Goal: Task Accomplishment & Management: Manage account settings

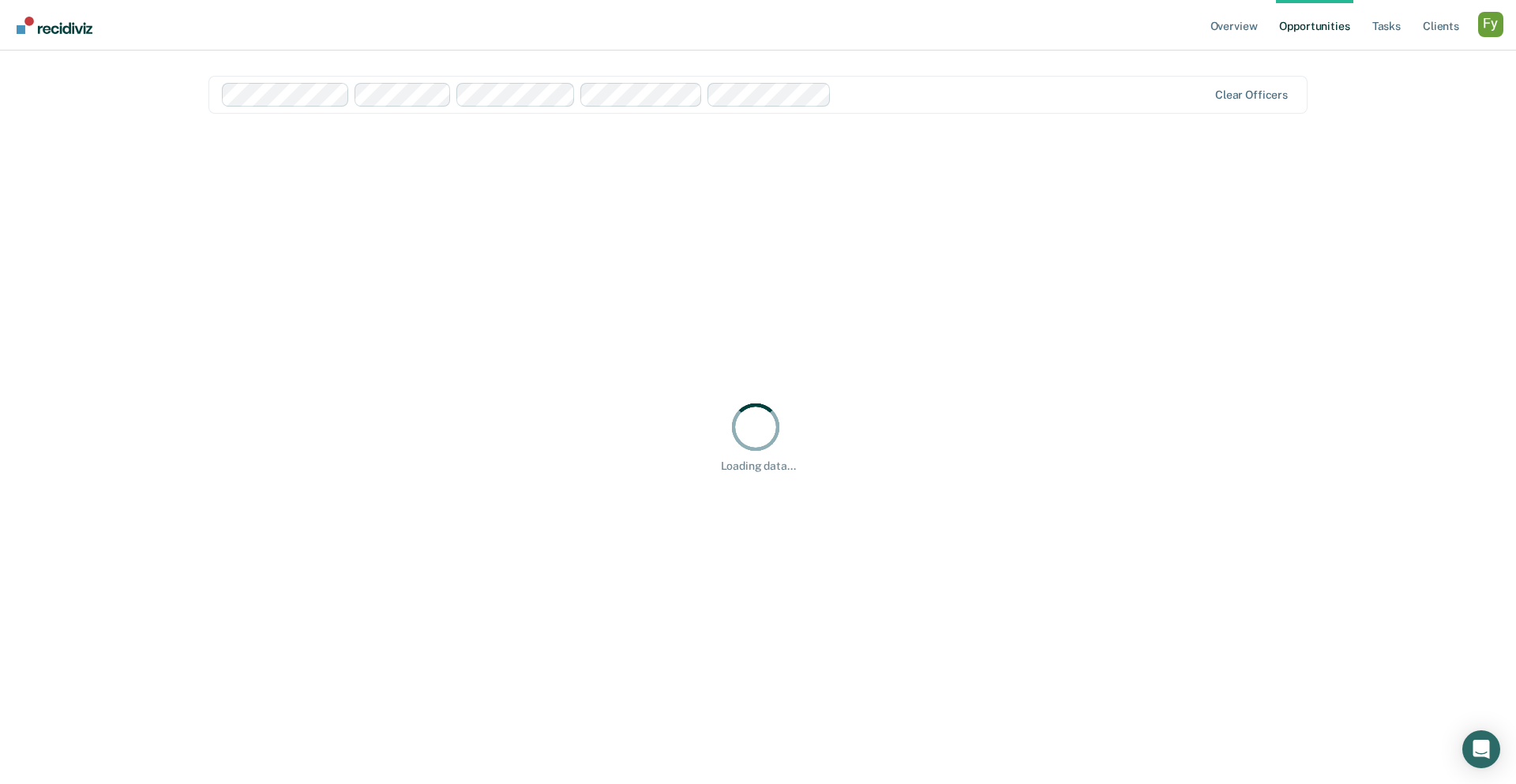
click at [1127, 25] on div "Profile dropdown button" at bounding box center [1490, 24] width 25 height 25
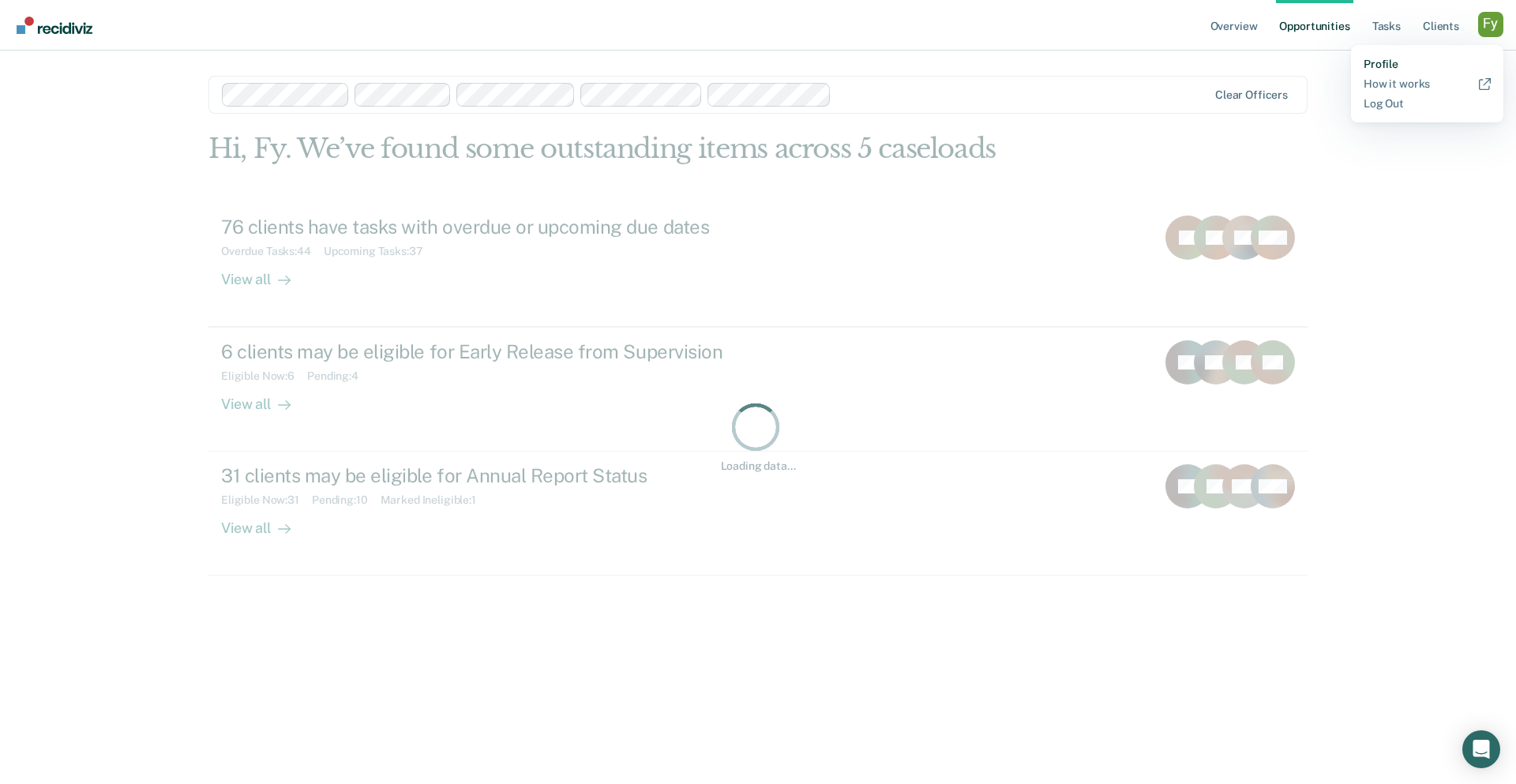
click at [1127, 62] on link "Profile" at bounding box center [1426, 64] width 127 height 13
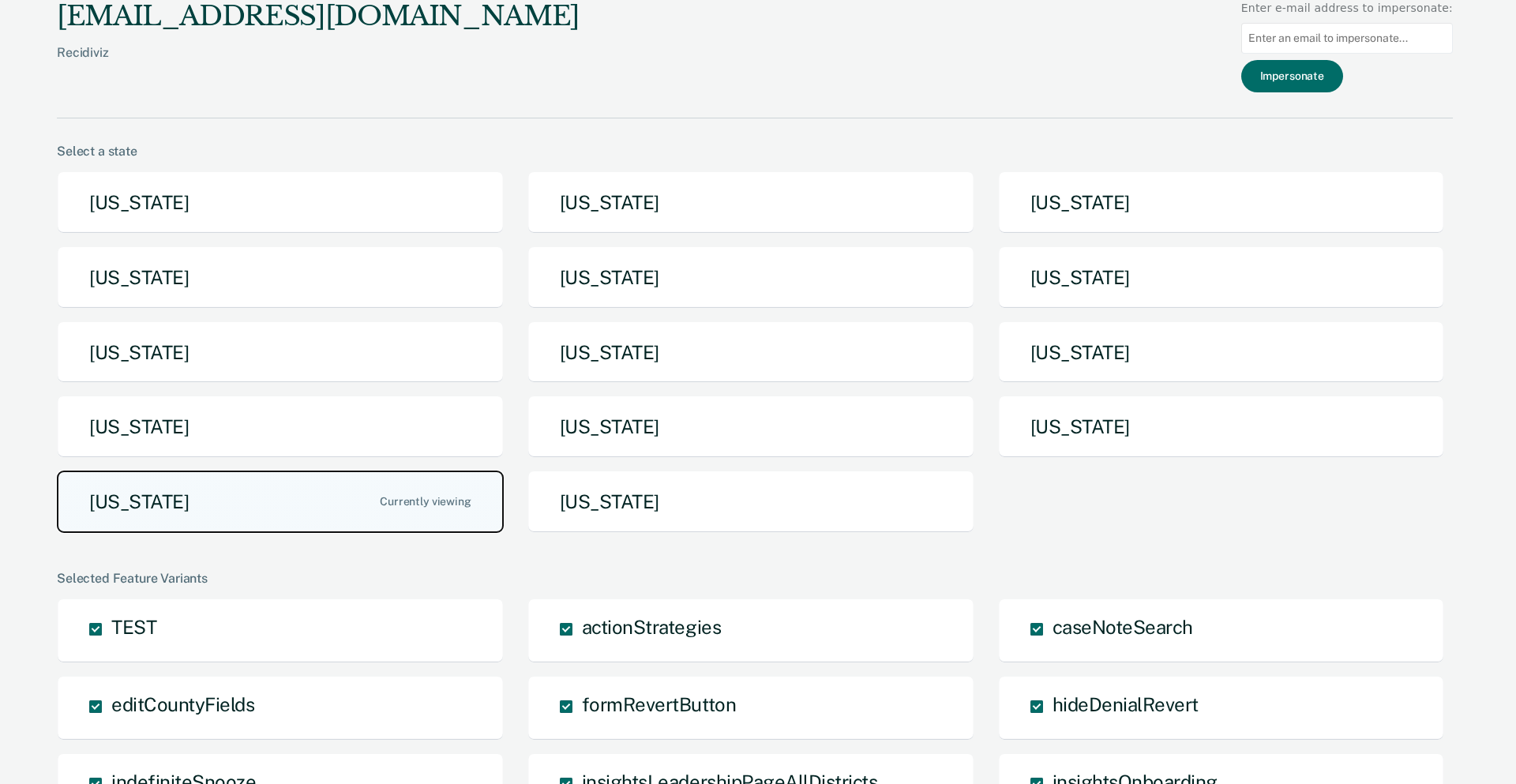
click at [318, 494] on button "Texas" at bounding box center [280, 501] width 447 height 62
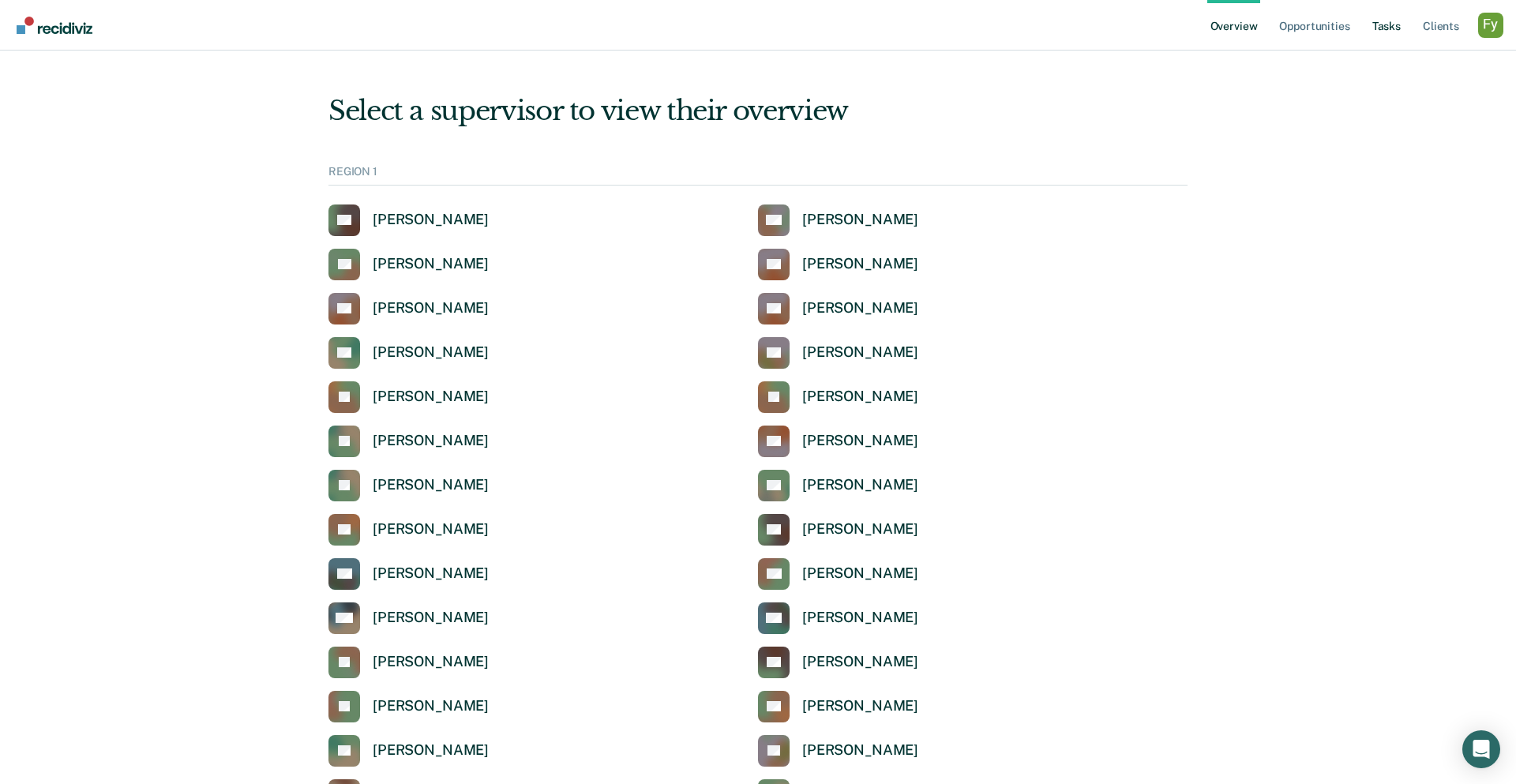
click at [1127, 22] on link "Tasks" at bounding box center [1386, 25] width 35 height 50
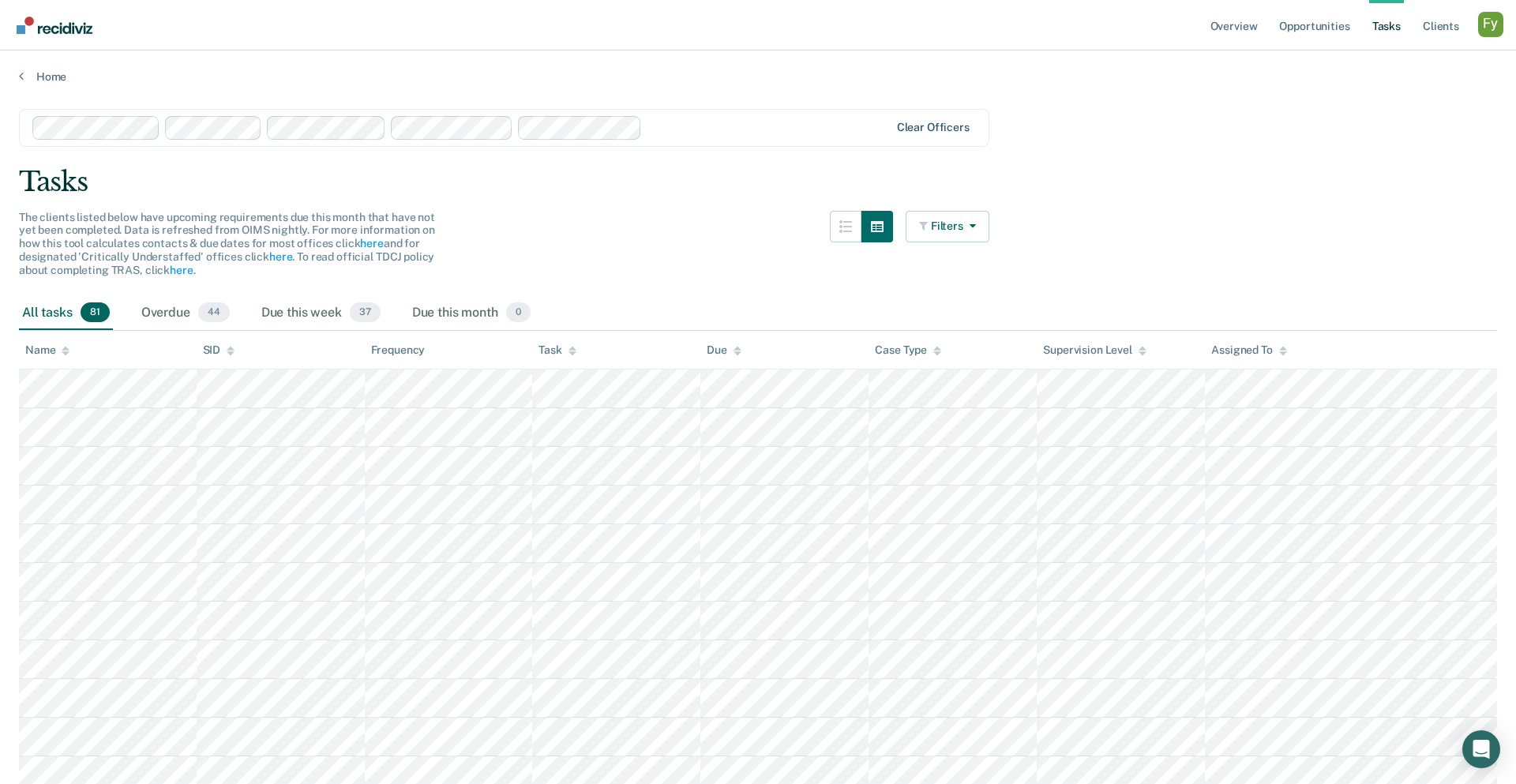
click at [940, 132] on div "Clear officers" at bounding box center [932, 127] width 73 height 13
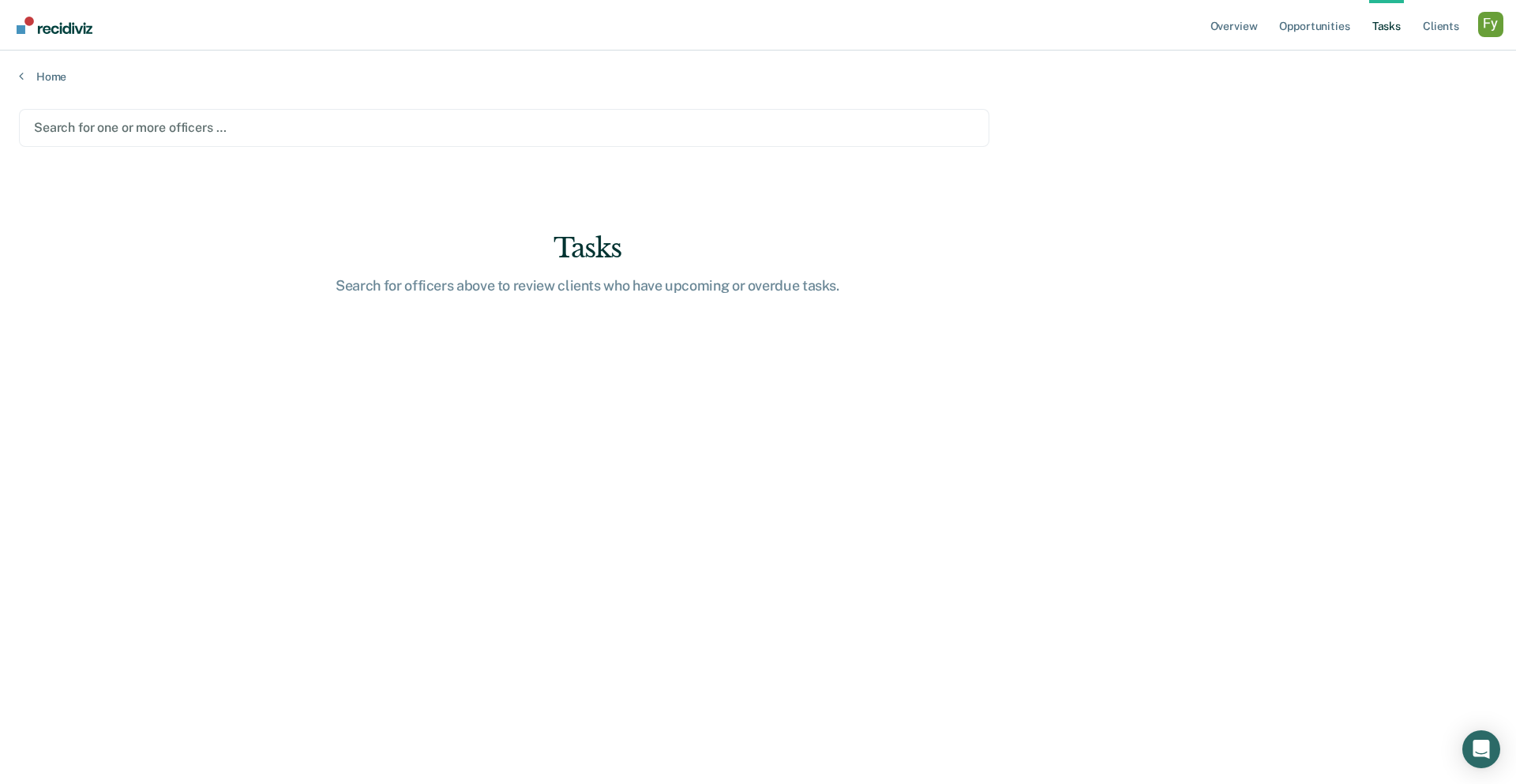
click at [585, 134] on div at bounding box center [504, 128] width 941 height 18
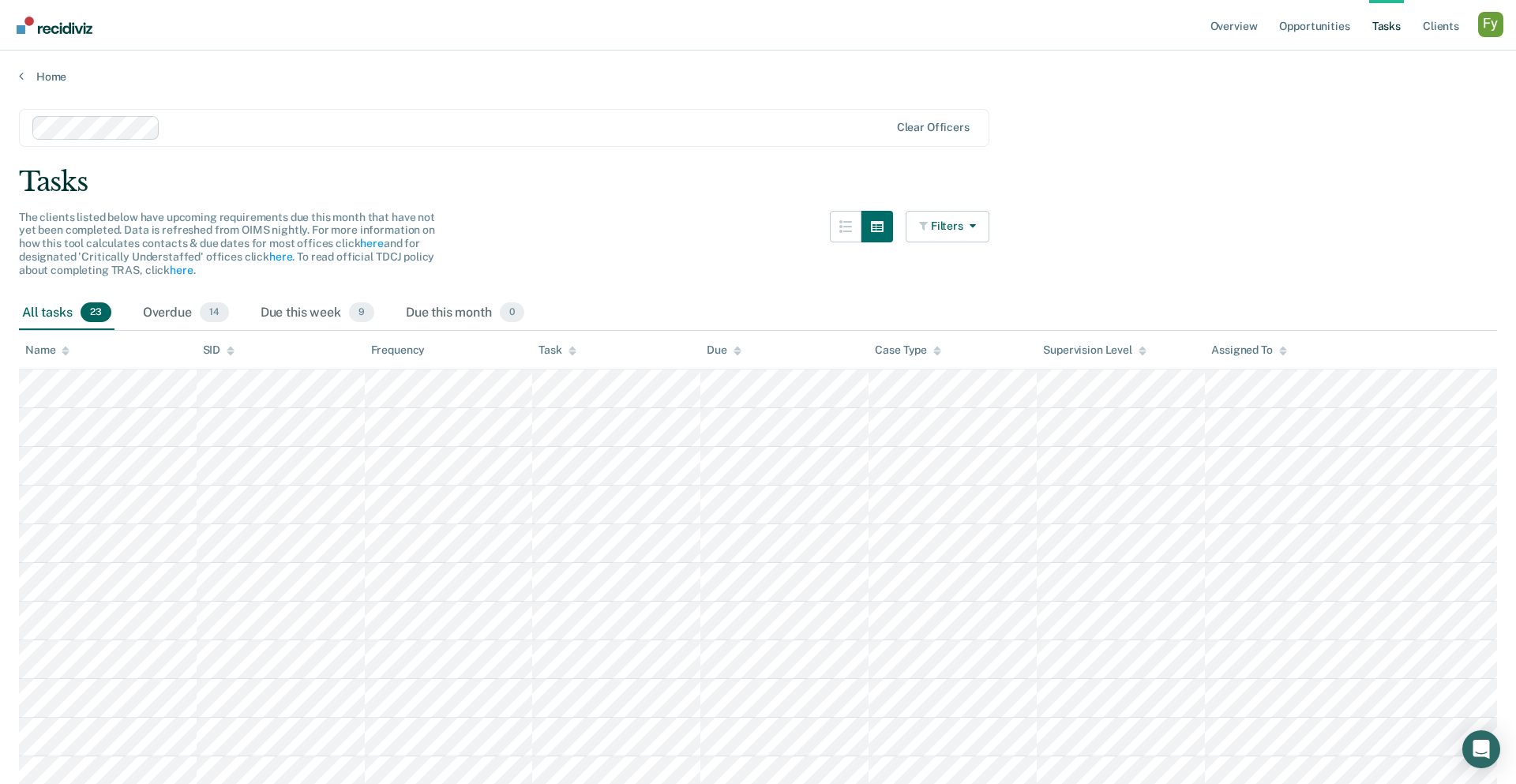
click at [569, 131] on div at bounding box center [527, 128] width 722 height 18
click at [613, 134] on div at bounding box center [593, 128] width 591 height 18
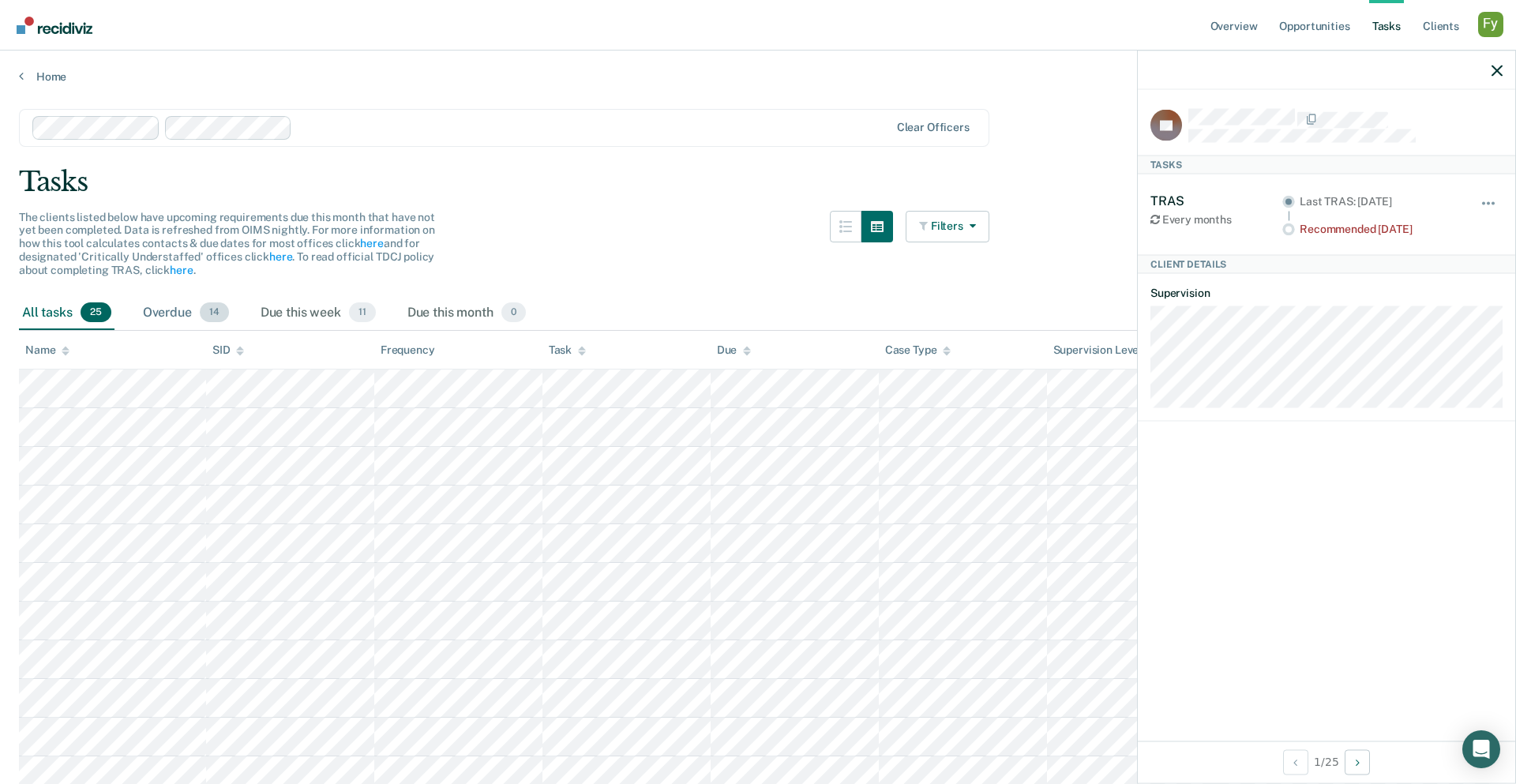
click at [174, 301] on div "Overdue 14" at bounding box center [185, 313] width 93 height 35
click at [284, 306] on div "Due this week 11" at bounding box center [317, 313] width 121 height 35
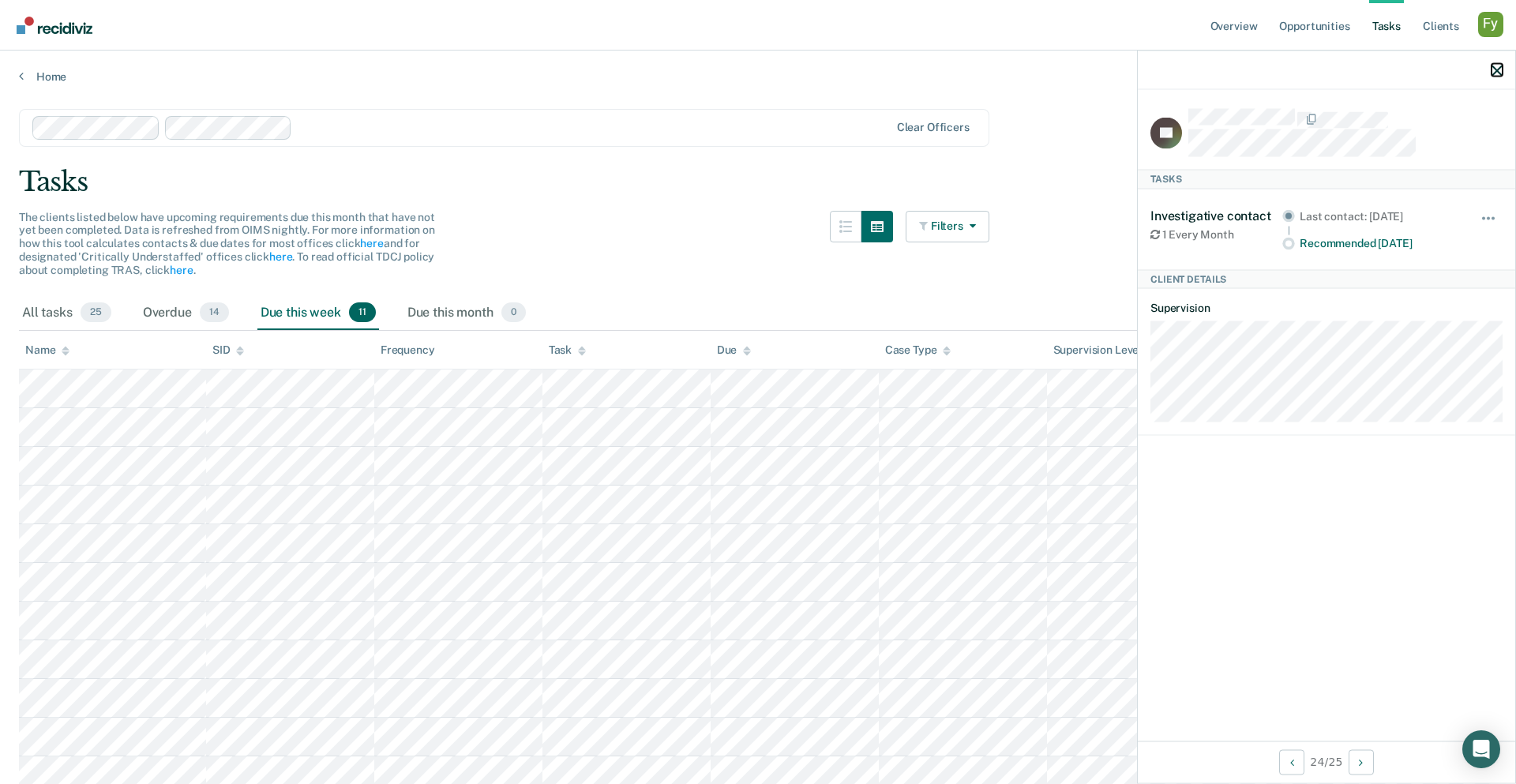
click at [1127, 75] on icon "button" at bounding box center [1496, 70] width 11 height 11
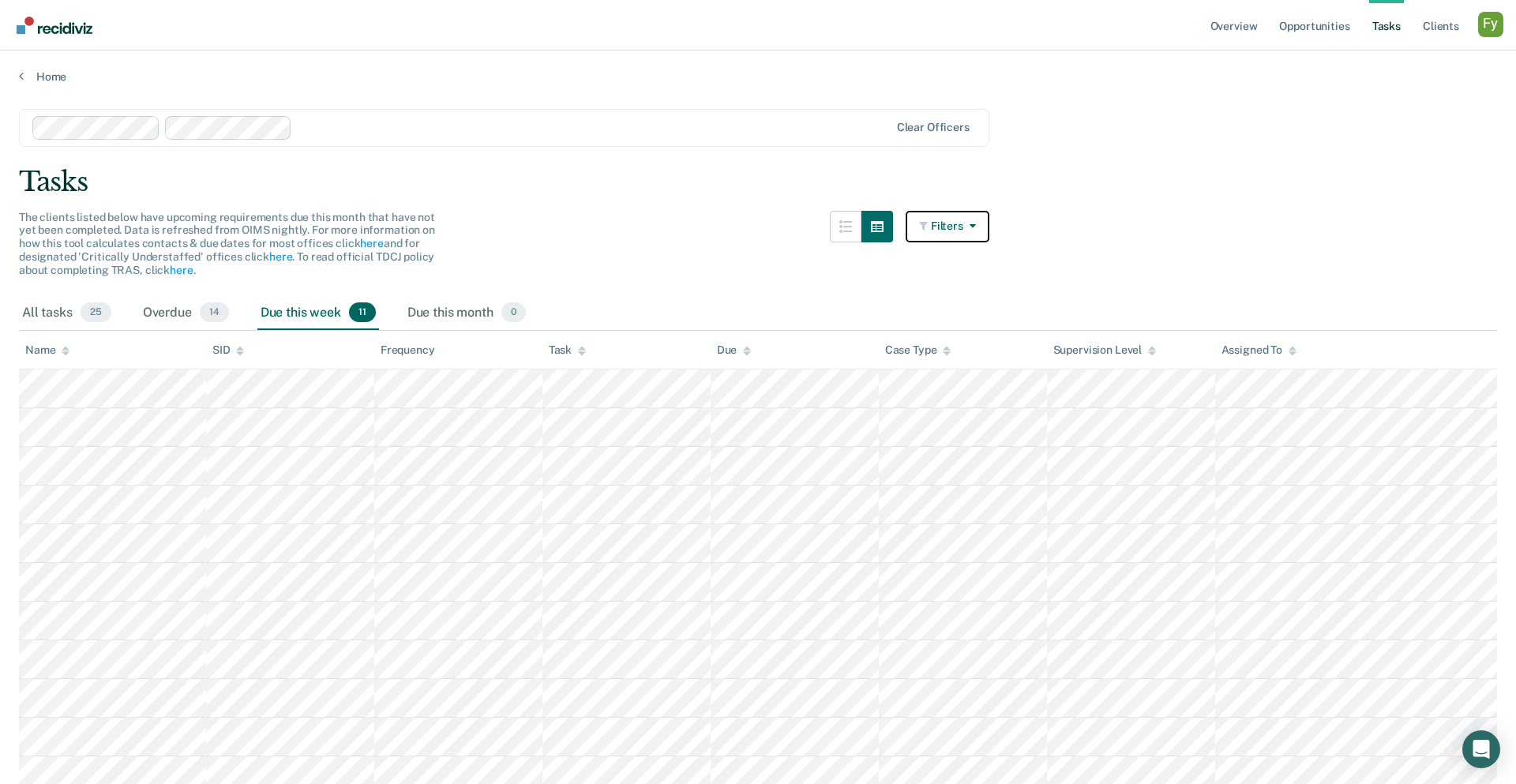
click at [941, 227] on button "Filters" at bounding box center [947, 226] width 84 height 31
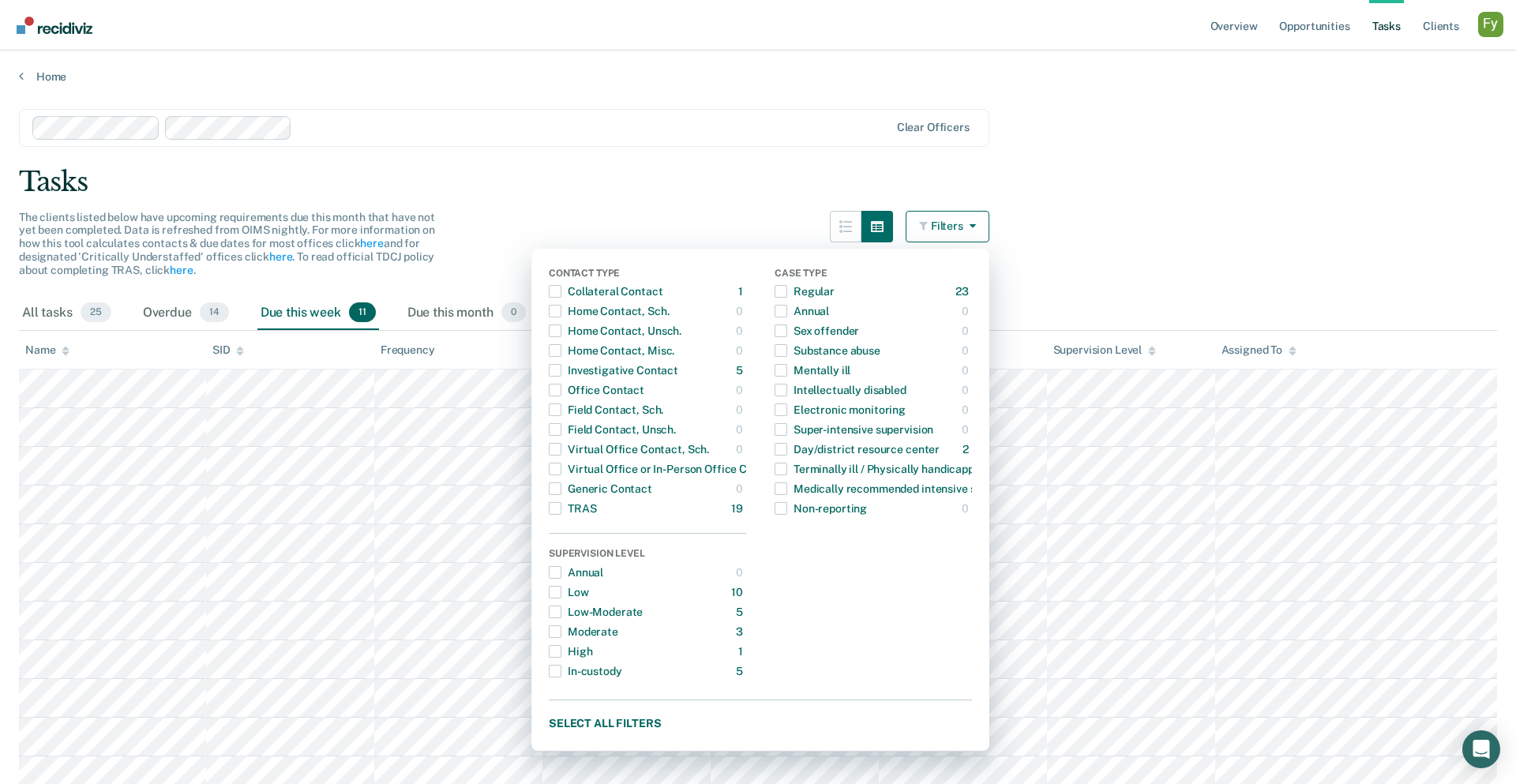
click at [1071, 276] on main "Clear officers Tasks The clients listed below have upcoming requirements due th…" at bounding box center [758, 468] width 1516 height 770
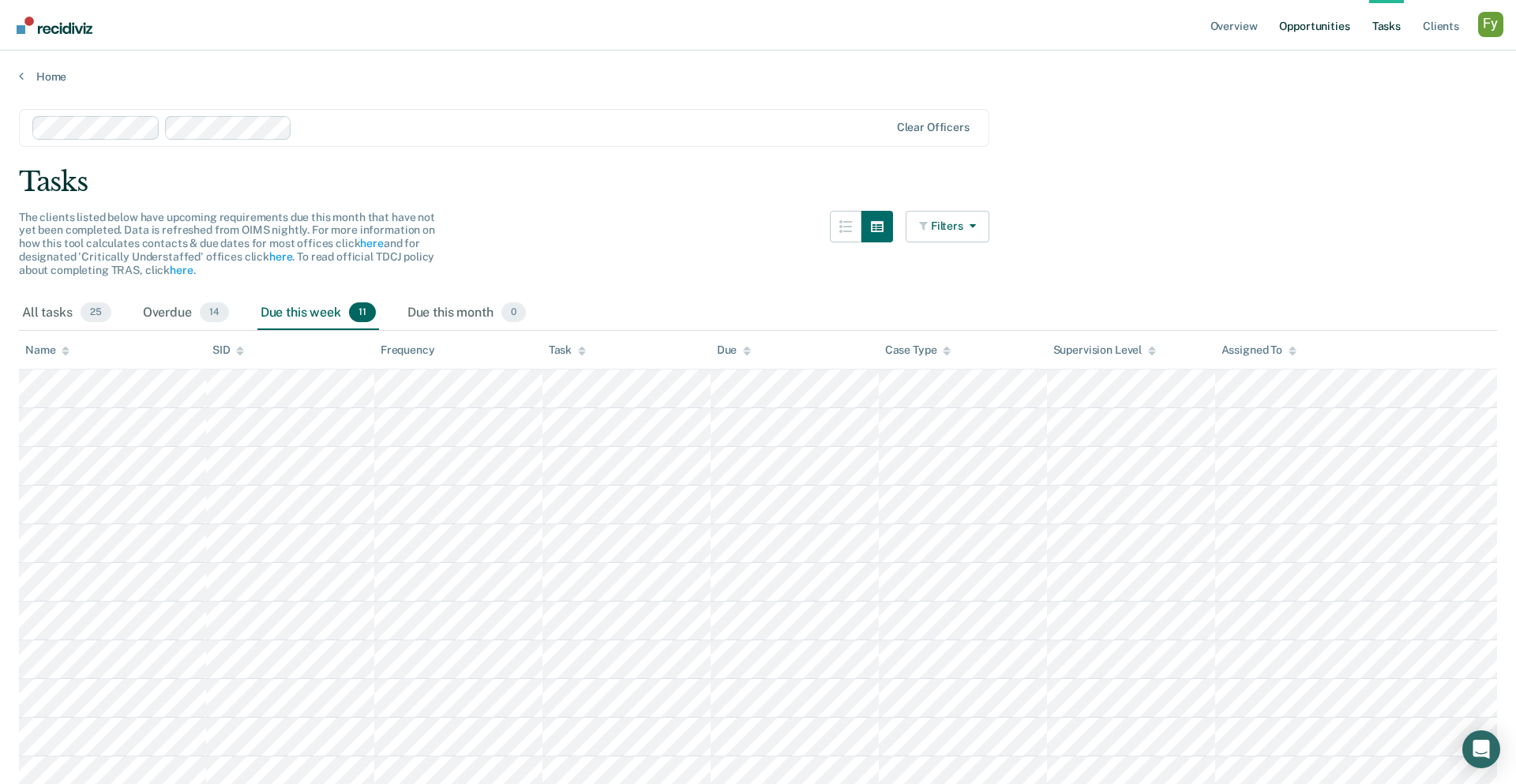
click at [1127, 20] on link "Opportunities" at bounding box center [1314, 25] width 76 height 50
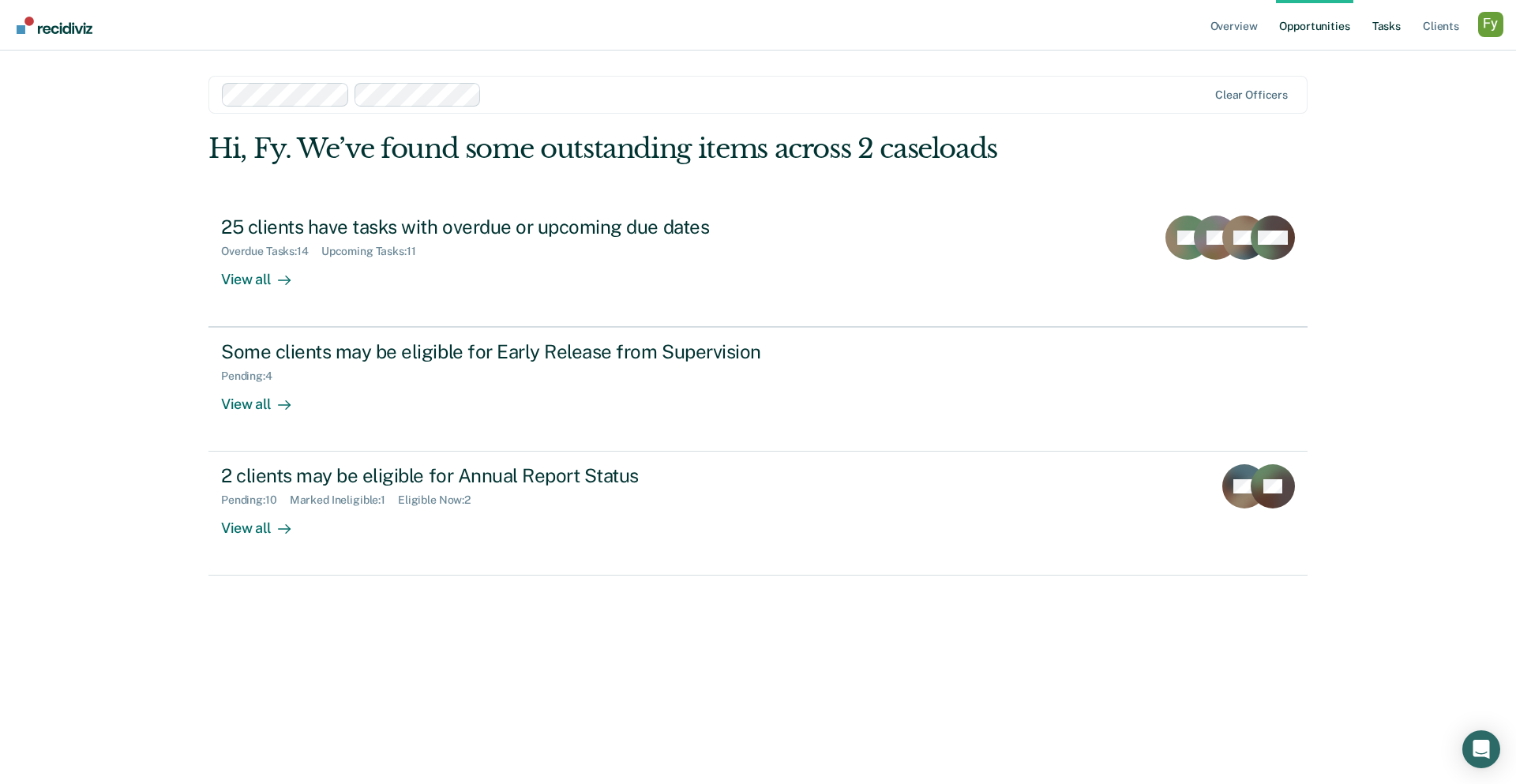
click at [1127, 26] on link "Tasks" at bounding box center [1386, 25] width 35 height 50
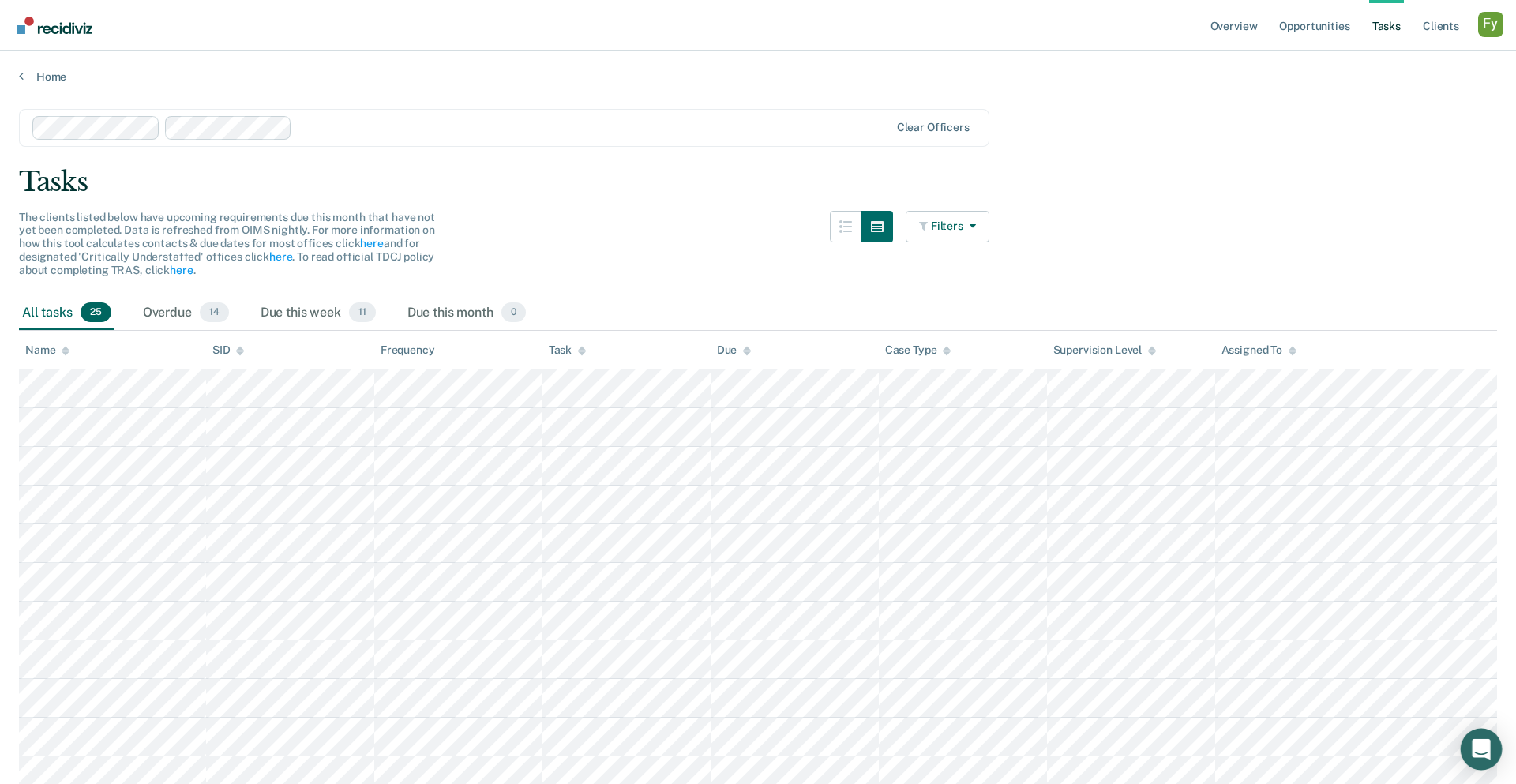
click at [1127, 598] on icon "Open Intercom Messenger" at bounding box center [1481, 749] width 21 height 21
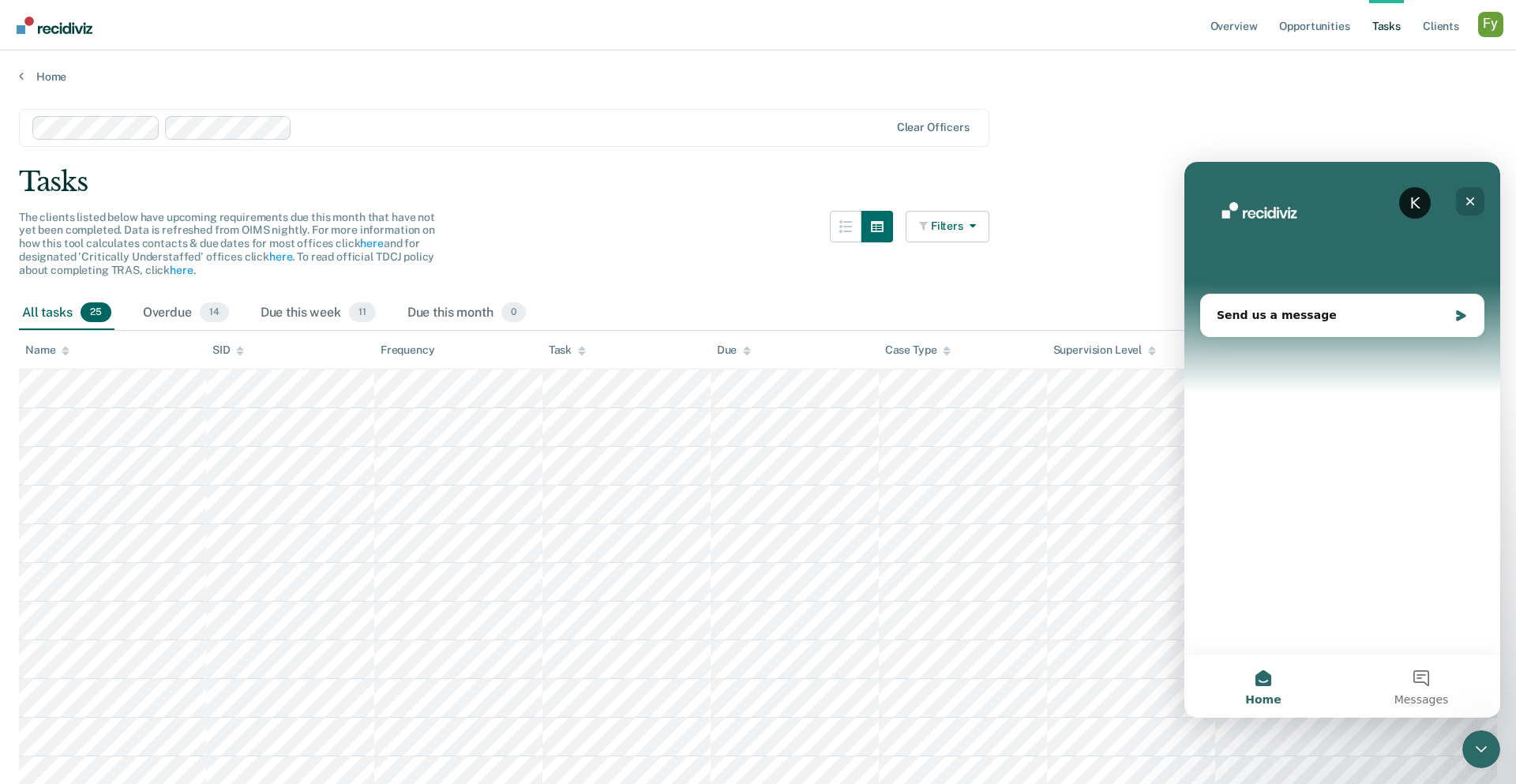
click at [1127, 204] on icon "Close" at bounding box center [1470, 201] width 13 height 13
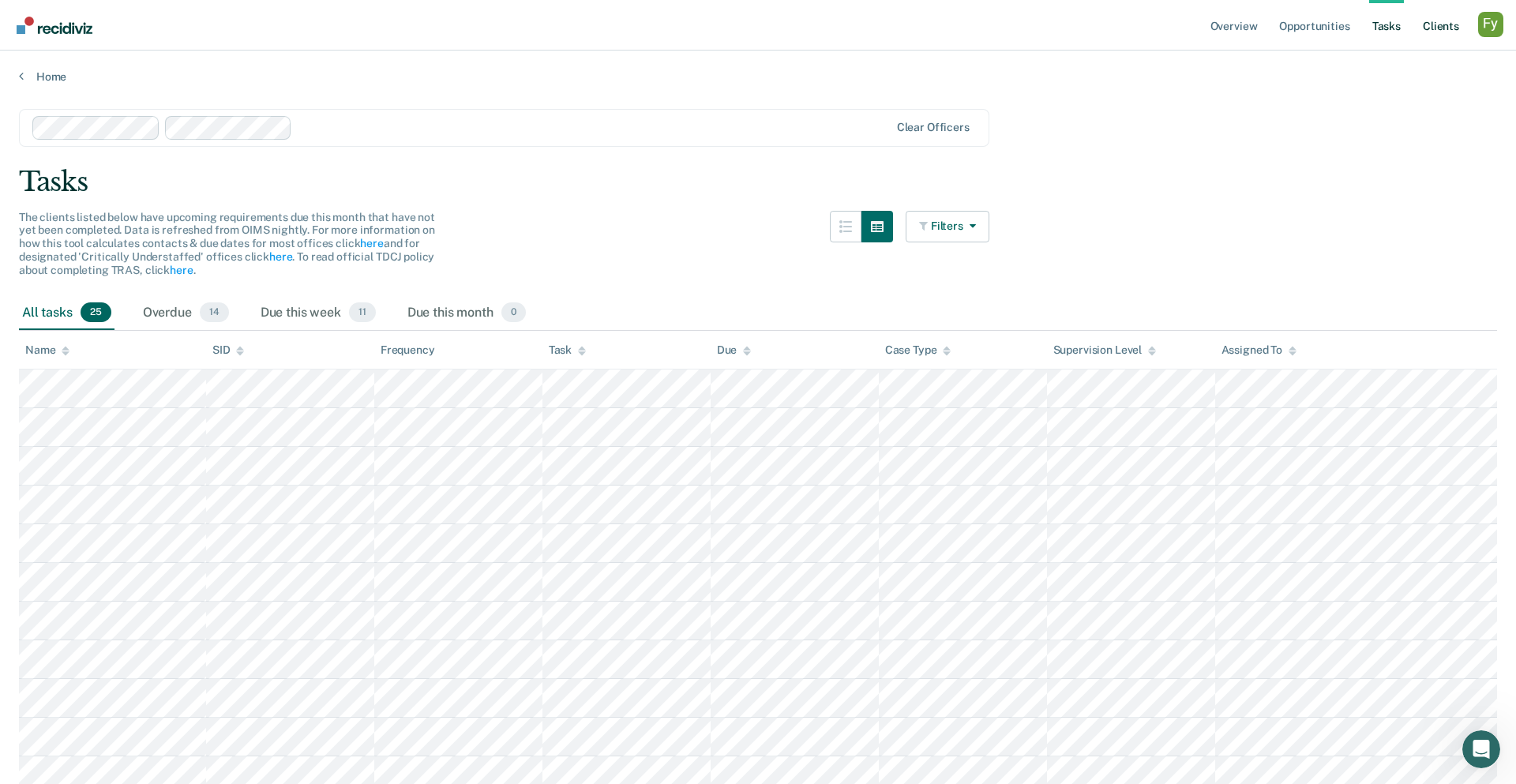
click at [1127, 22] on link "Client s" at bounding box center [1440, 25] width 42 height 50
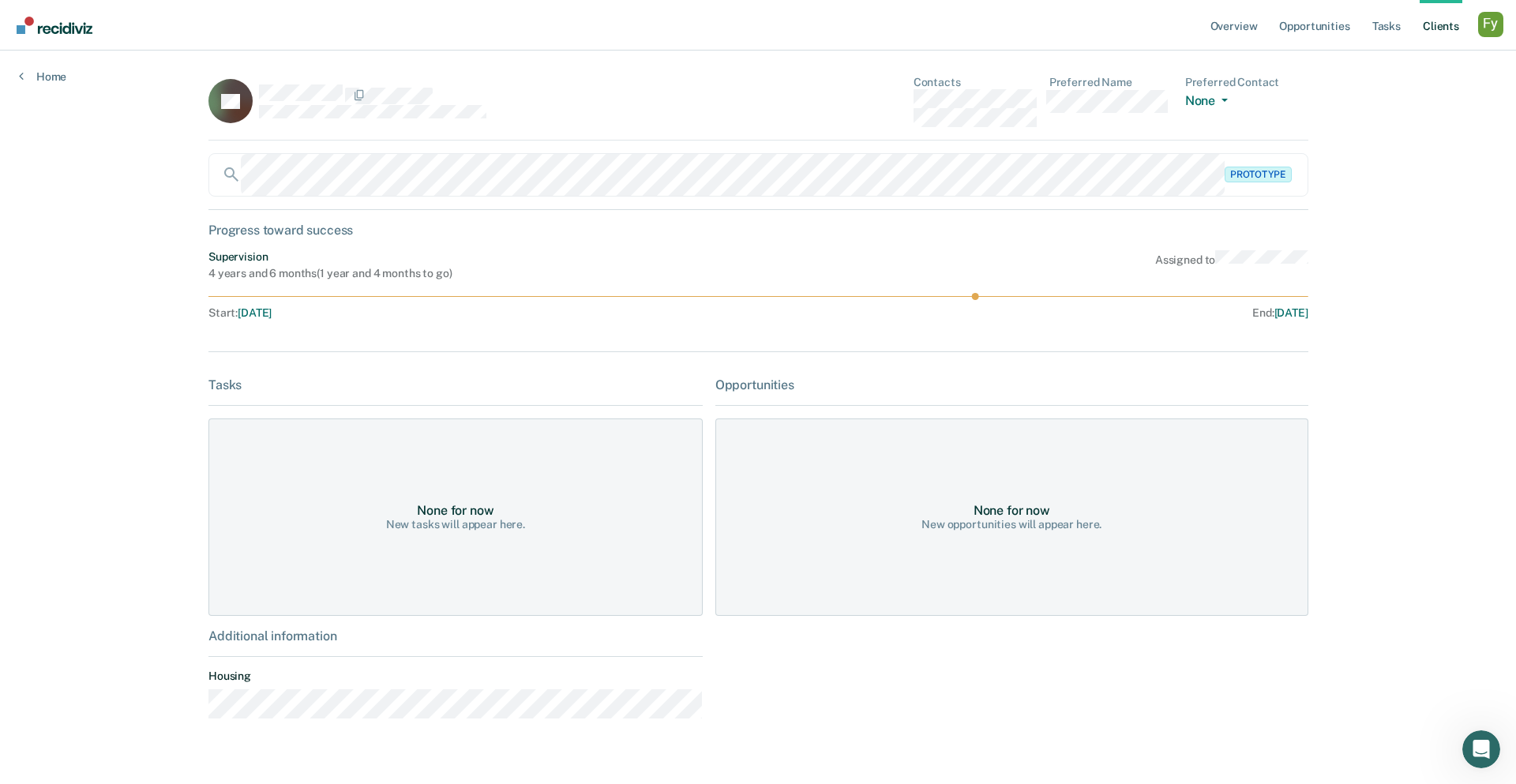
scroll to position [29, 0]
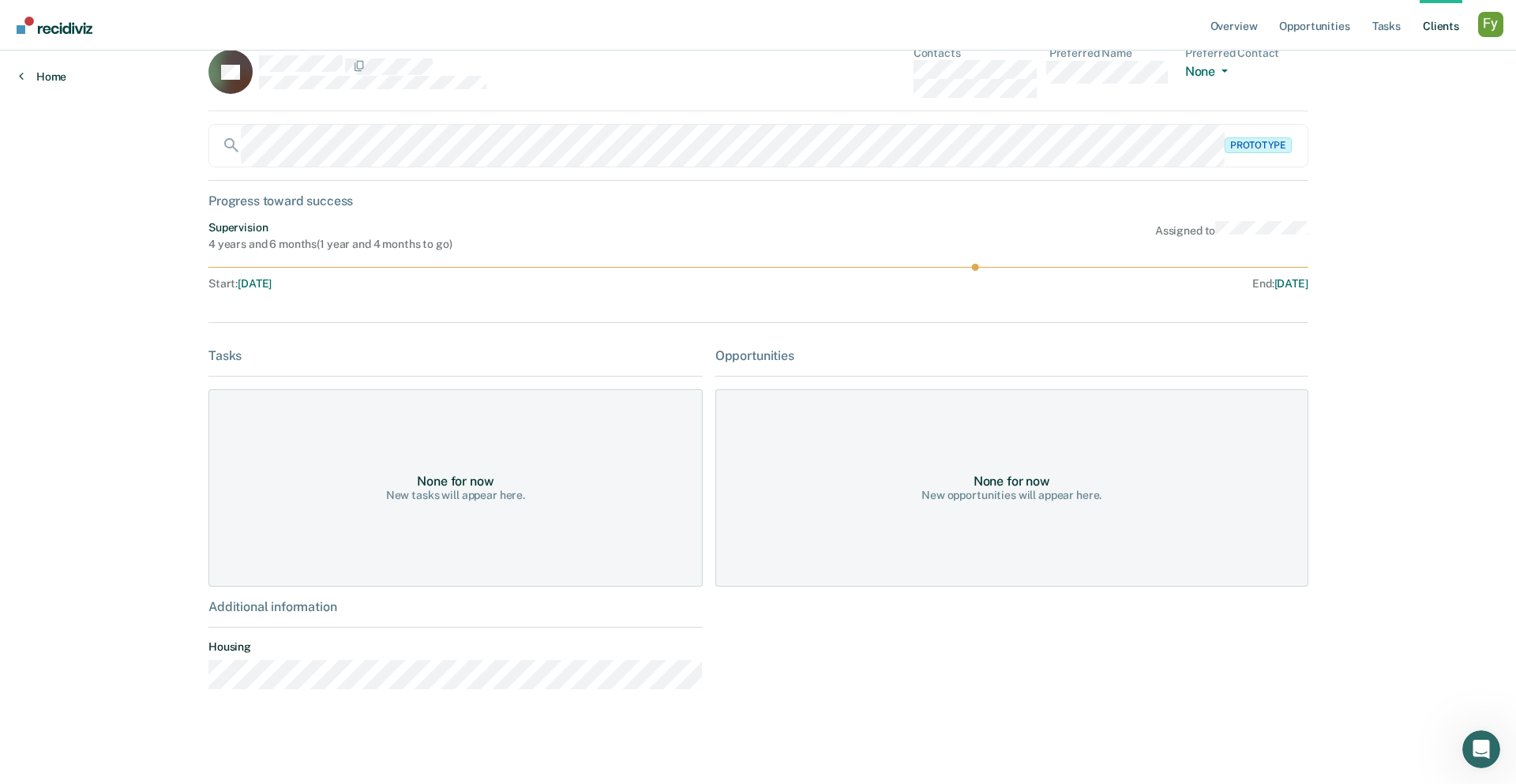
click at [65, 74] on link "Home" at bounding box center [42, 76] width 48 height 14
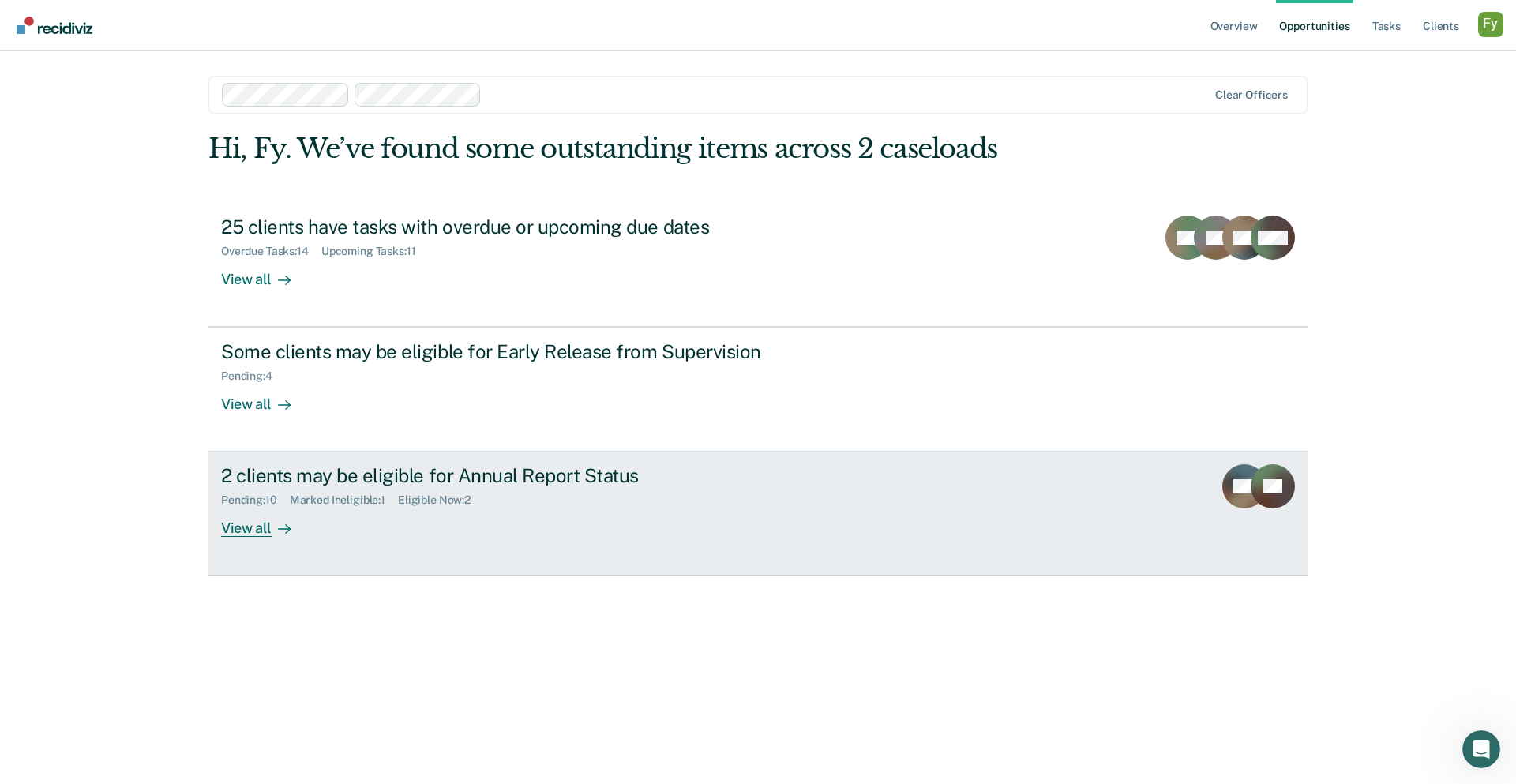
click at [574, 476] on div "2 clients may be eligible for Annual Report Status" at bounding box center [498, 475] width 554 height 22
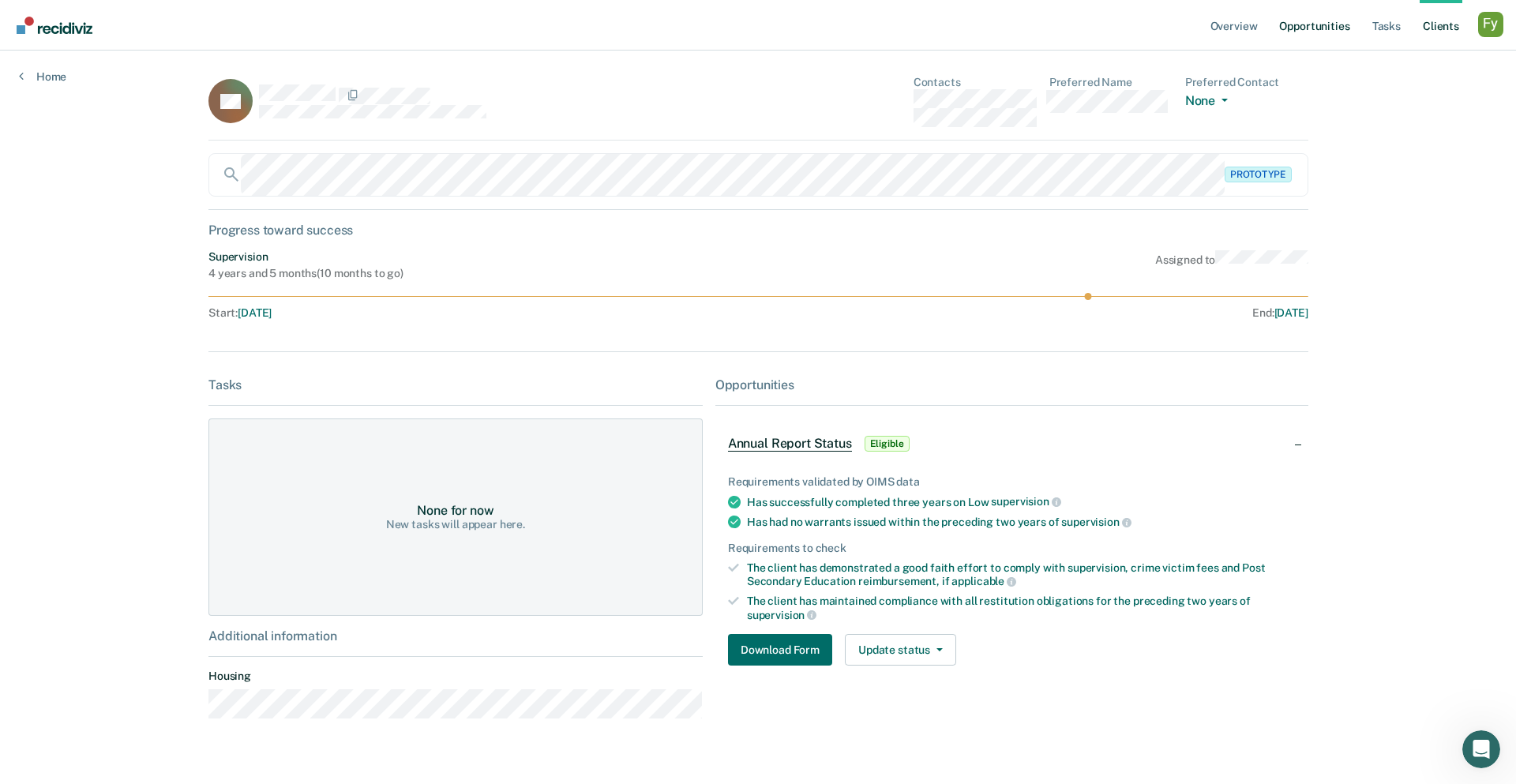
click at [1127, 23] on link "Opportunities" at bounding box center [1314, 25] width 76 height 50
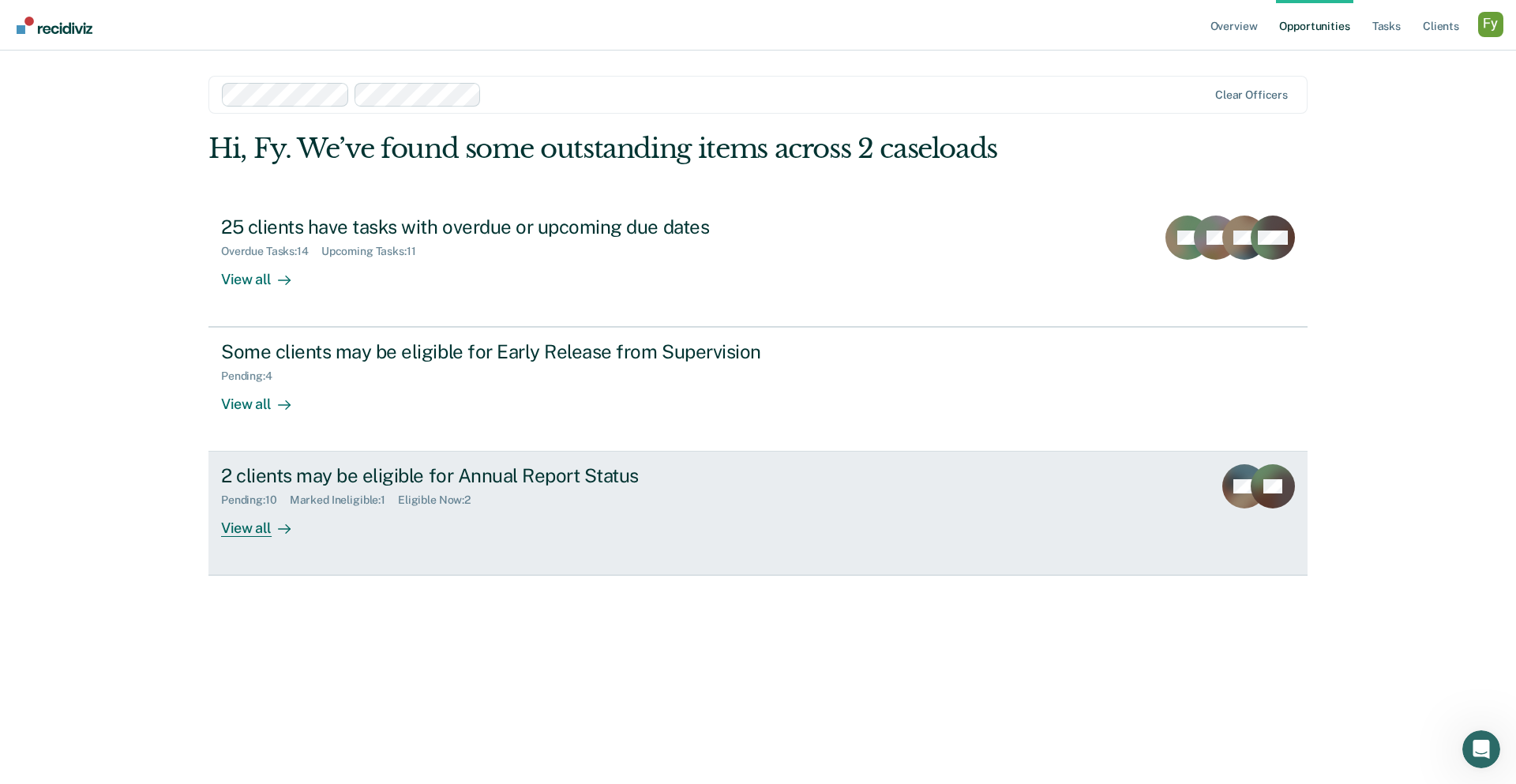
click at [750, 488] on div "Pending : 10 Marked Ineligible : 1 Eligible Now : 2" at bounding box center [498, 497] width 554 height 20
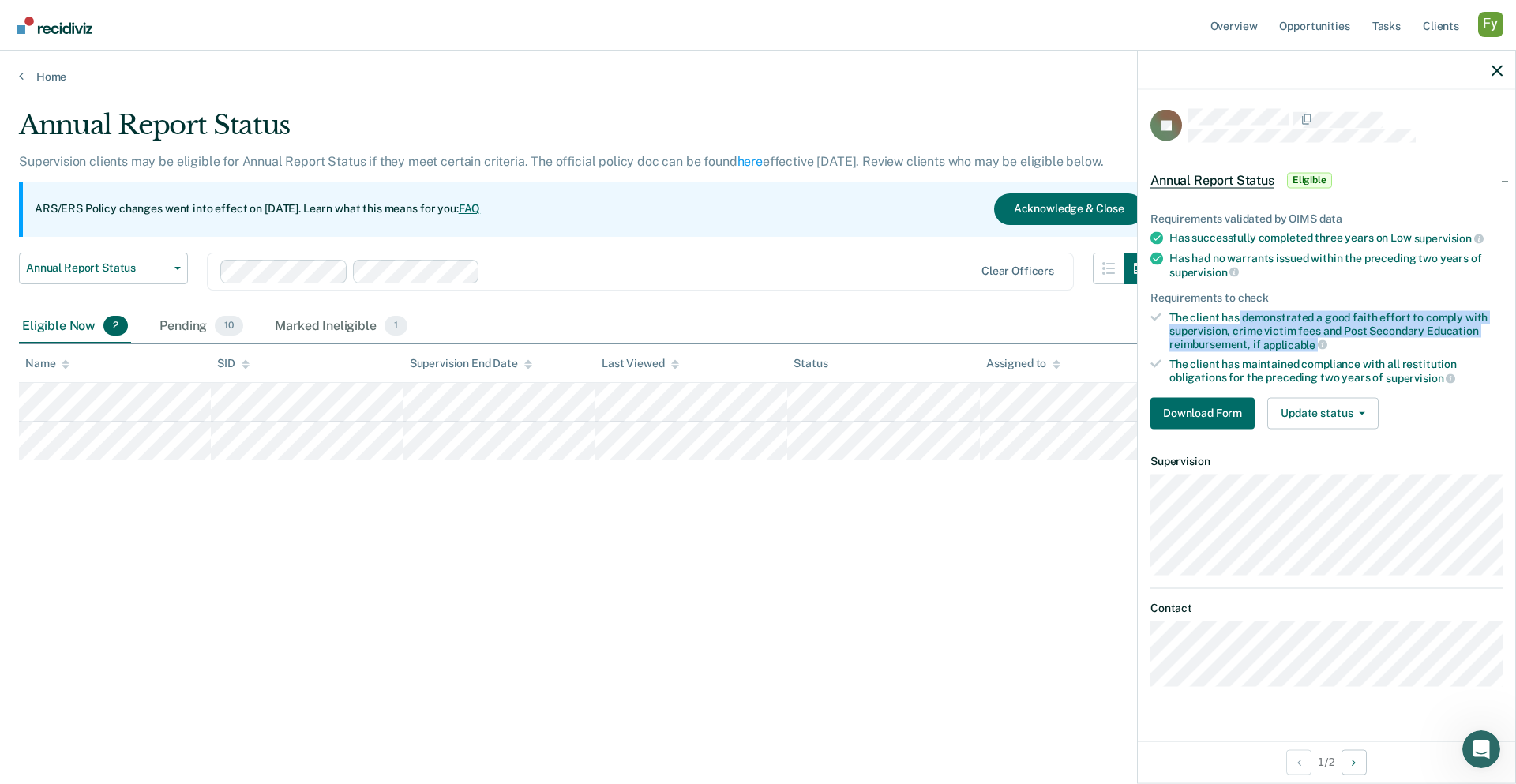
drag, startPoint x: 1236, startPoint y: 314, endPoint x: 1335, endPoint y: 343, distance: 103.2
click at [1127, 343] on div "The client has demonstrated a good faith effort to comply with supervision, cri…" at bounding box center [1335, 331] width 333 height 40
click at [1127, 339] on div "The client has demonstrated a good faith effort to comply with supervision, cri…" at bounding box center [1335, 331] width 333 height 40
drag, startPoint x: 1335, startPoint y: 354, endPoint x: 1376, endPoint y: 381, distance: 49.1
click at [1127, 381] on div "Requirements validated by OIMS data Has successfully completed three years on L…" at bounding box center [1326, 314] width 378 height 255
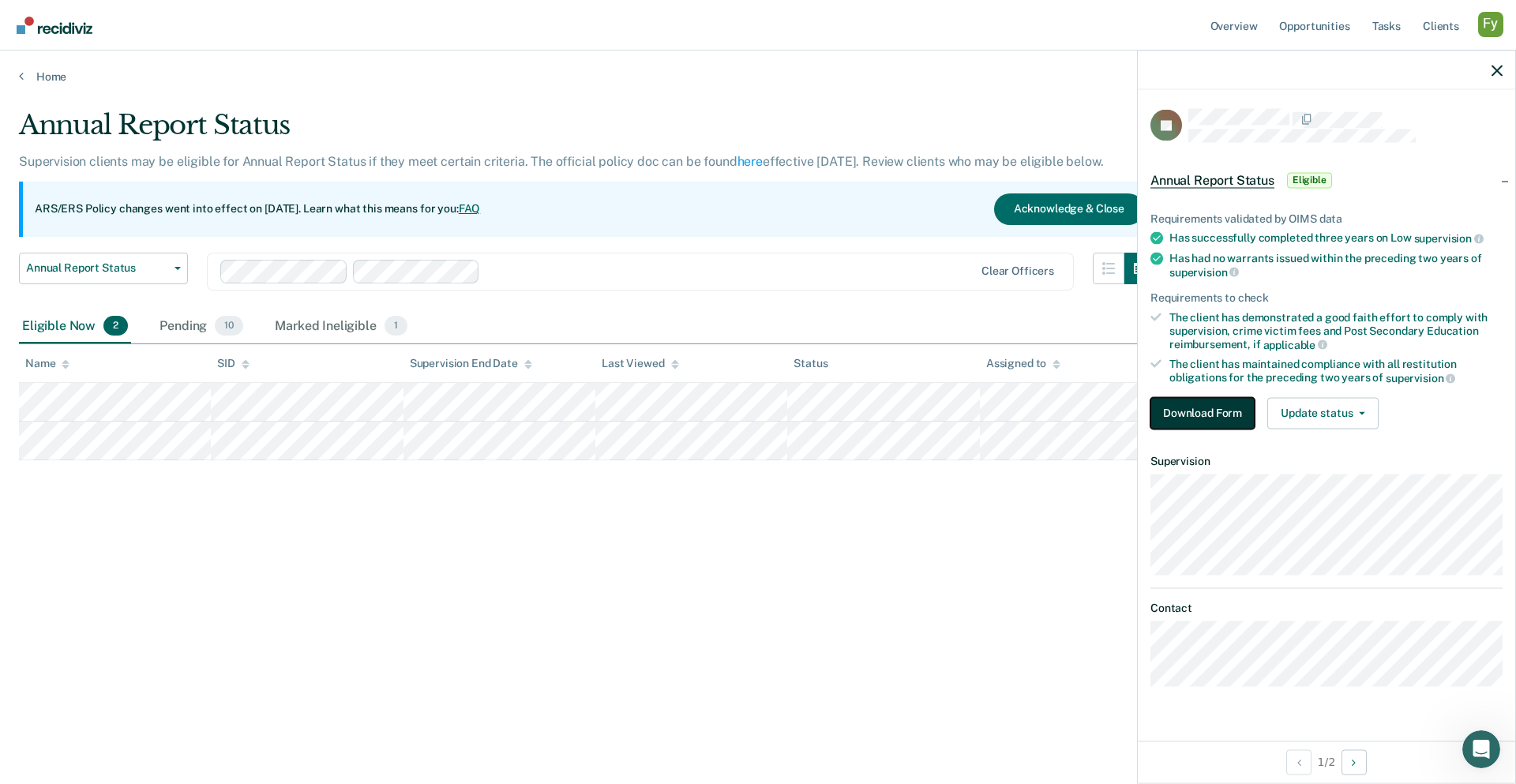
click at [1127, 411] on button "Download Form" at bounding box center [1202, 413] width 104 height 31
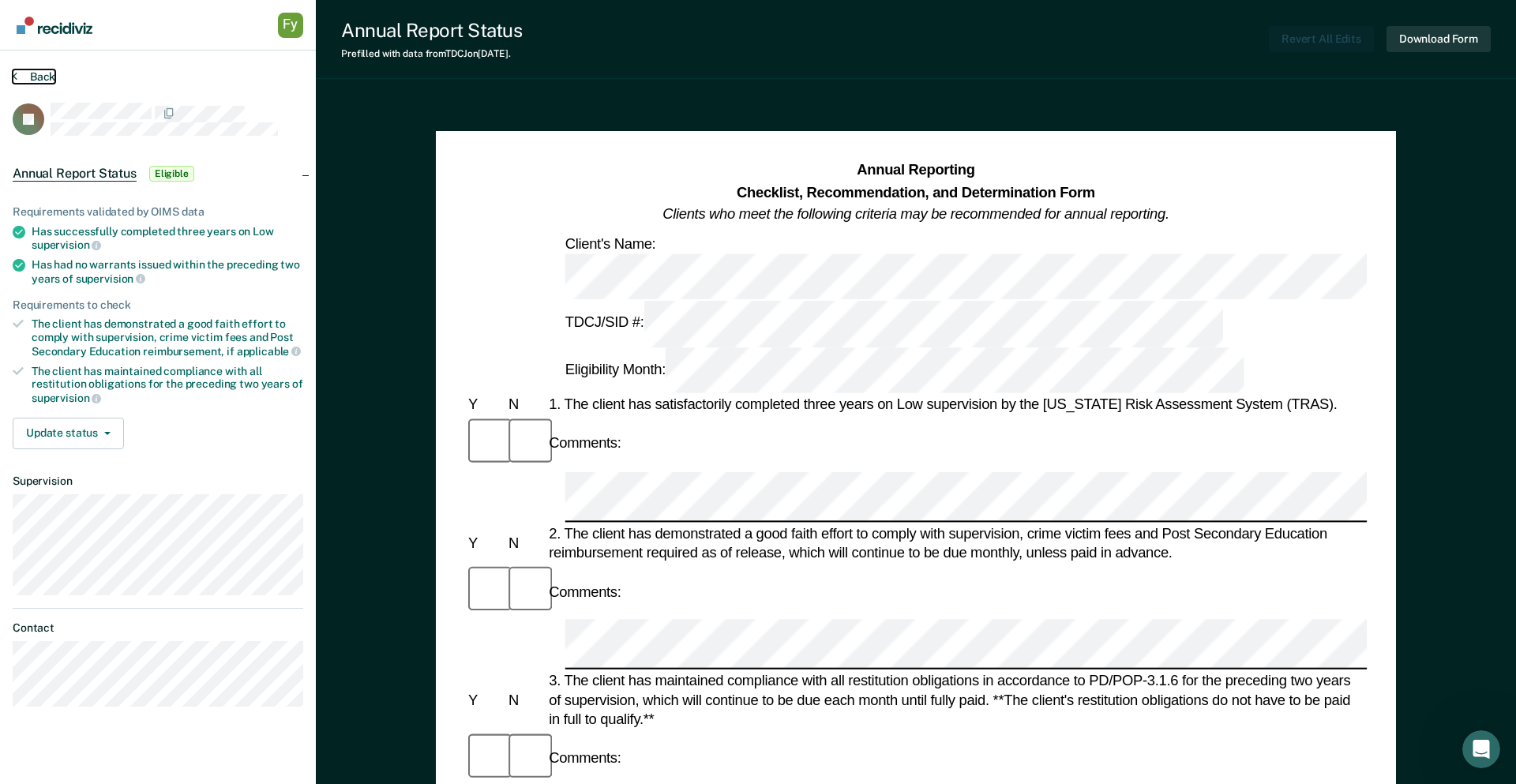
click at [49, 76] on button "Back" at bounding box center [33, 76] width 42 height 14
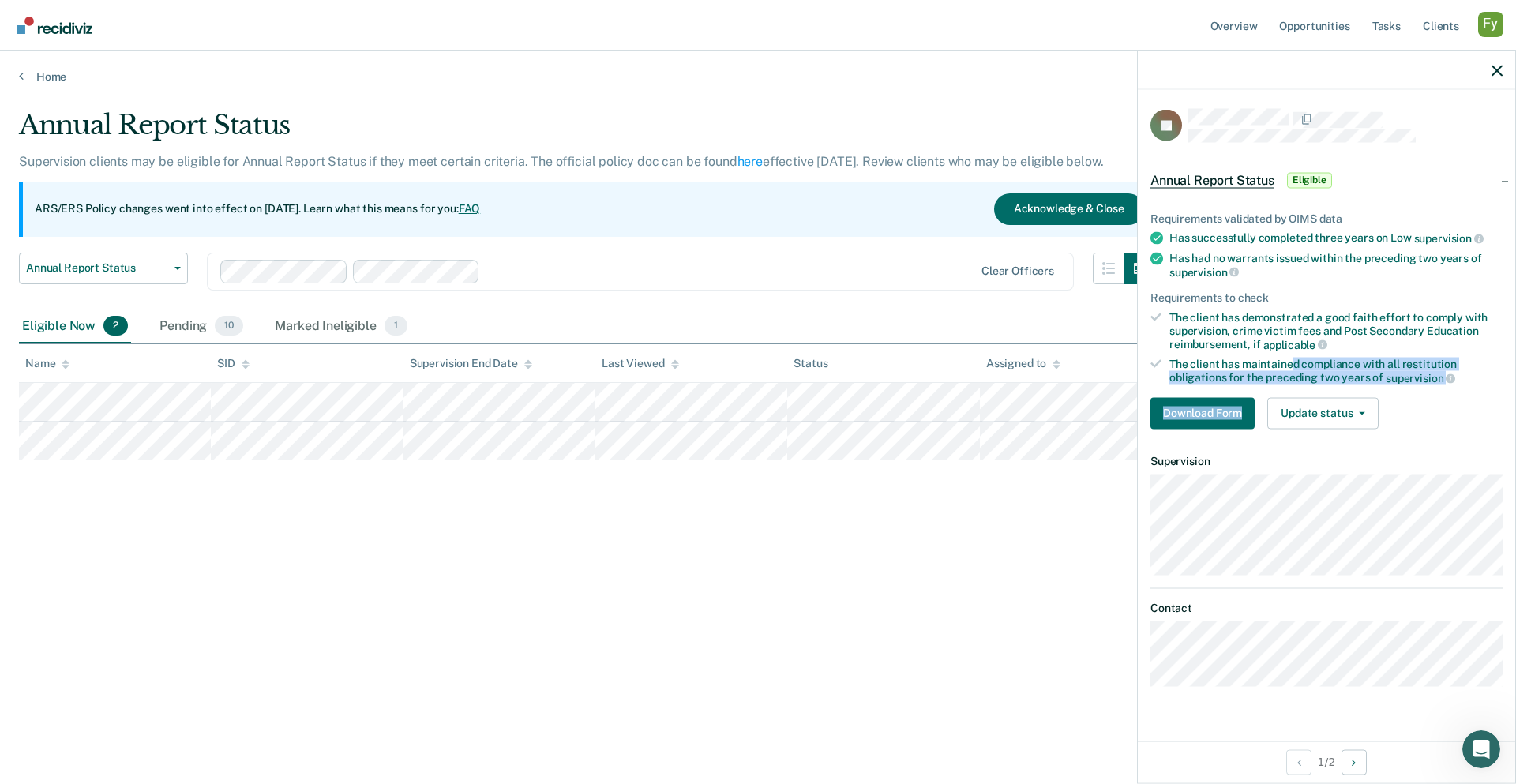
drag, startPoint x: 1294, startPoint y: 363, endPoint x: 1384, endPoint y: 388, distance: 93.4
click at [1127, 388] on div "Requirements validated by OIMS data Has successfully completed three years on L…" at bounding box center [1326, 314] width 378 height 255
click at [1127, 403] on div "Download Form Update status Mark Pending Mark Ineligible" at bounding box center [1326, 413] width 352 height 31
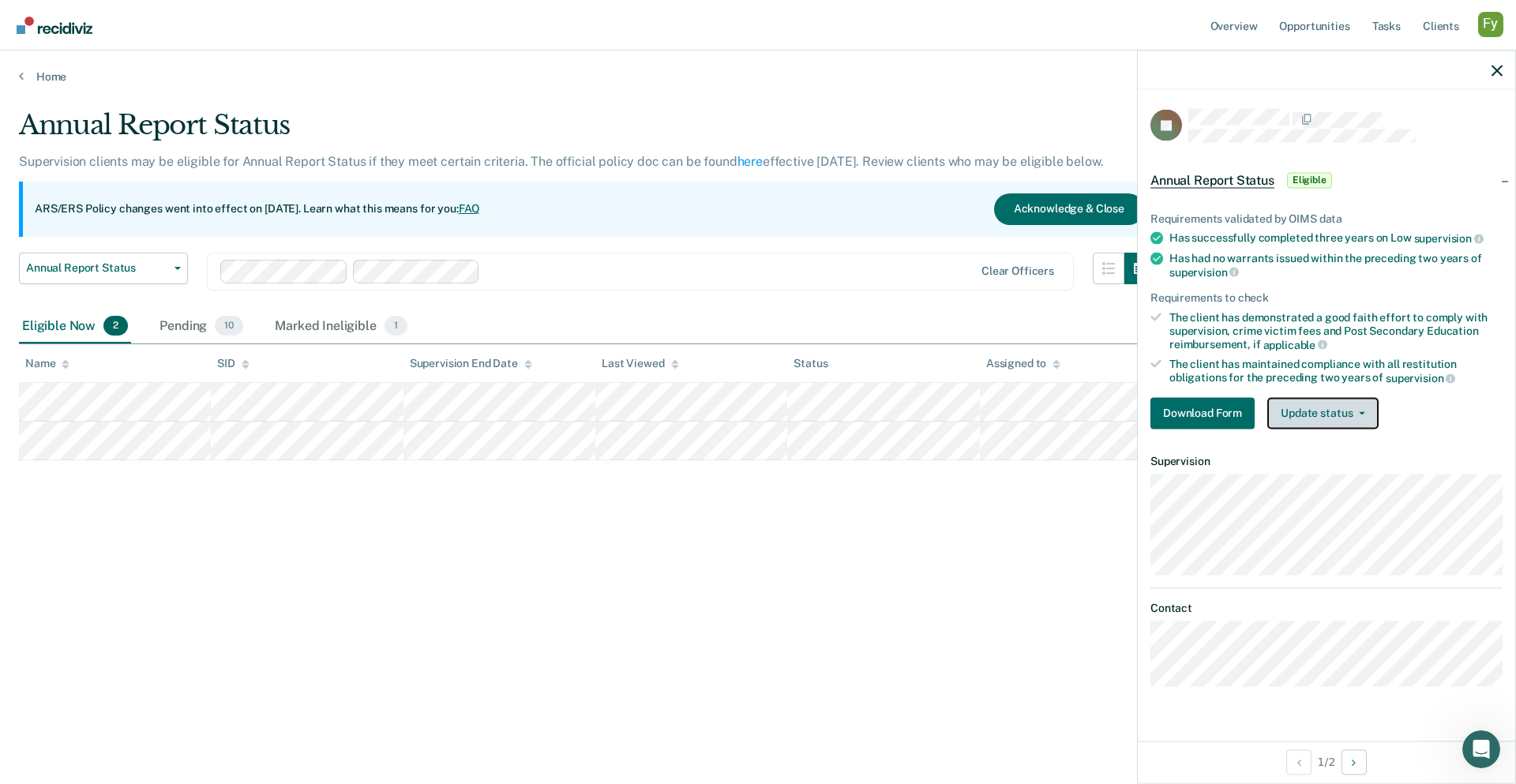
click at [1127, 402] on button "Update status" at bounding box center [1323, 413] width 111 height 31
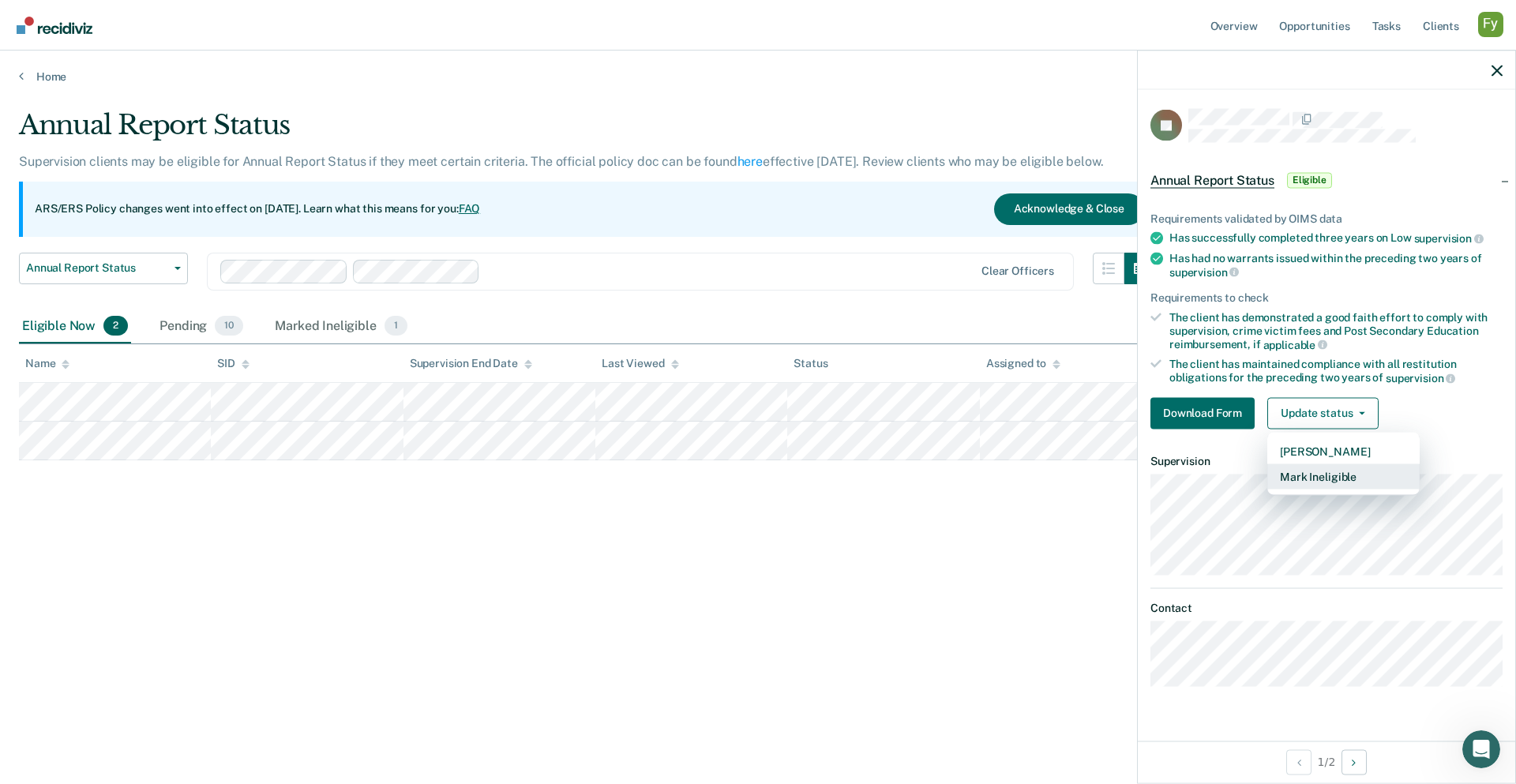
click at [1127, 477] on button "Mark Ineligible" at bounding box center [1342, 476] width 152 height 25
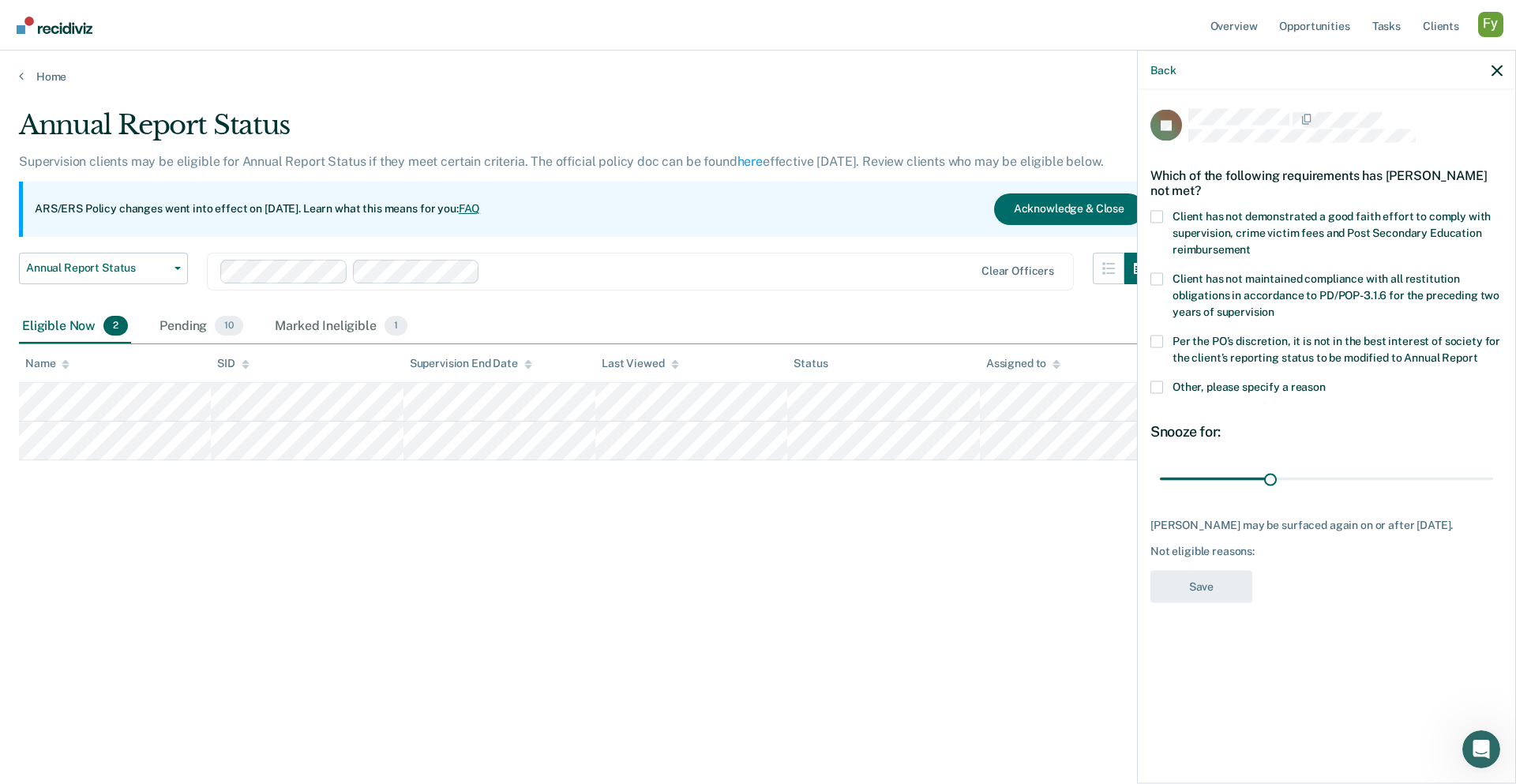
click at [1127, 281] on span at bounding box center [1156, 279] width 13 height 13
click at [1127, 306] on input "Client has not maintained compliance with all restitution obligations in accord…" at bounding box center [1274, 306] width 0 height 0
drag, startPoint x: 1274, startPoint y: 477, endPoint x: 1186, endPoint y: 465, distance: 88.8
click at [1127, 465] on input "range" at bounding box center [1326, 478] width 333 height 28
drag, startPoint x: 1188, startPoint y: 476, endPoint x: 1272, endPoint y: 476, distance: 84.0
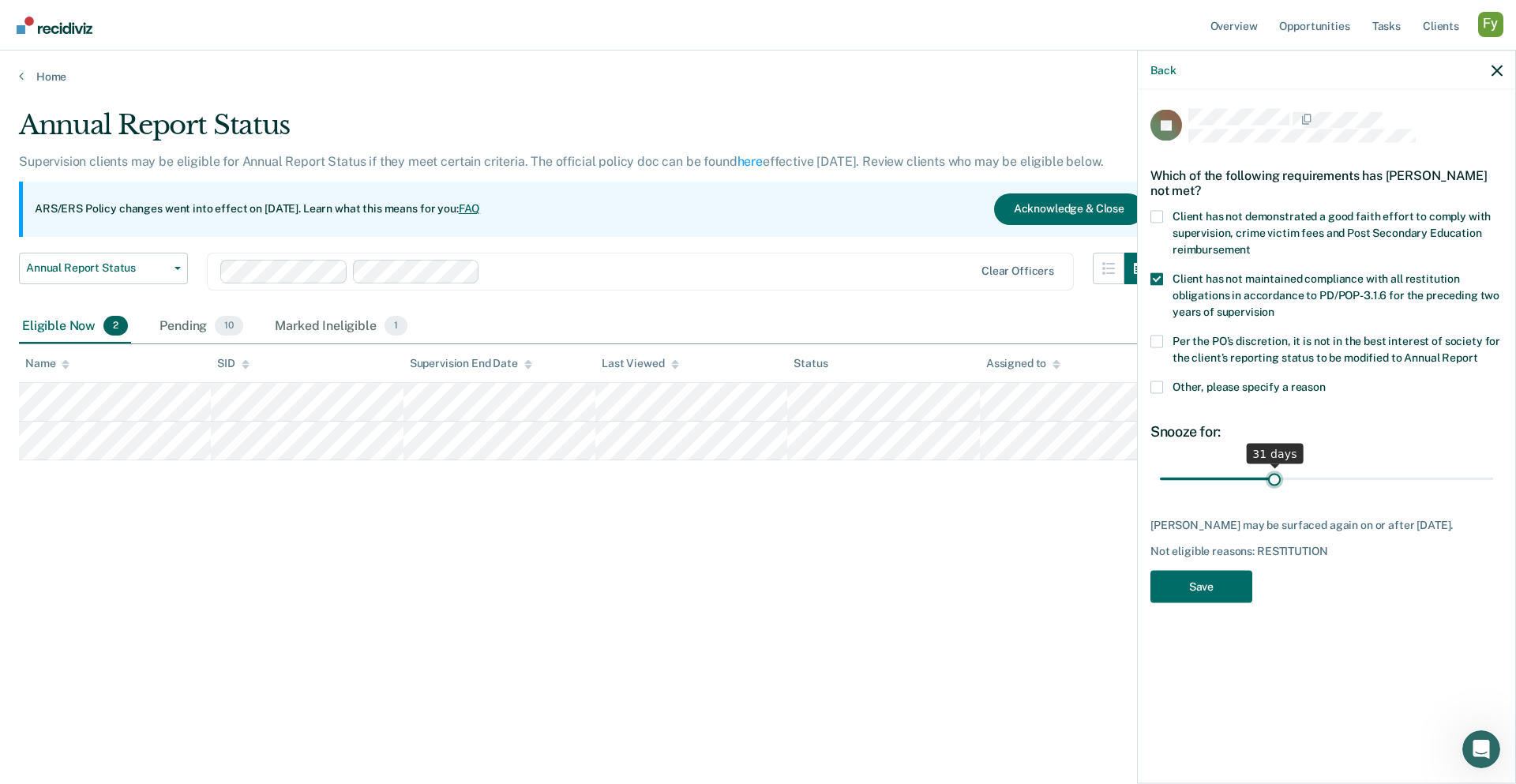
type input "31"
click at [1127, 476] on input "range" at bounding box center [1326, 478] width 333 height 28
click at [1127, 586] on button "Save" at bounding box center [1200, 586] width 102 height 32
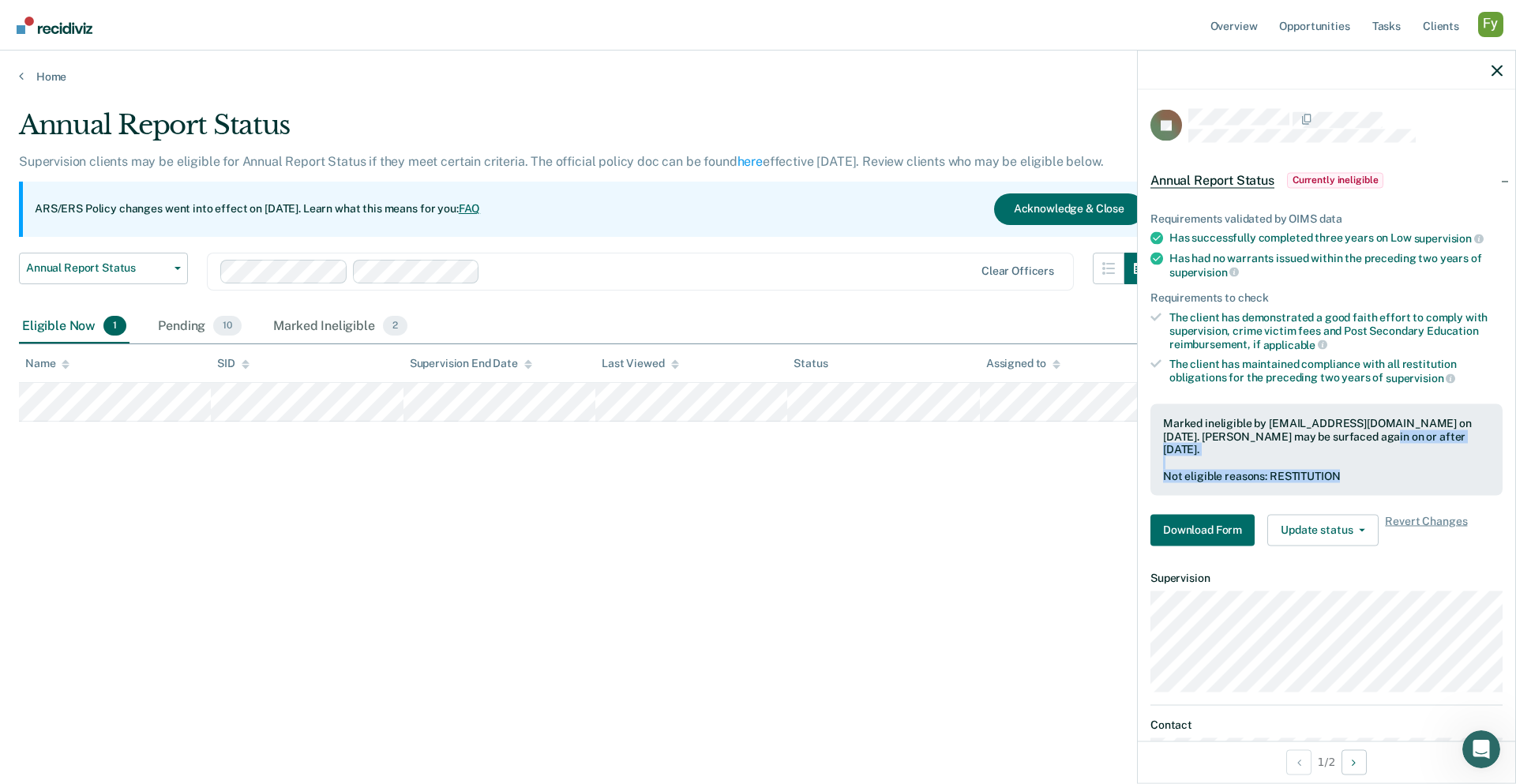
drag, startPoint x: 1337, startPoint y: 428, endPoint x: 1457, endPoint y: 488, distance: 134.2
click at [1127, 488] on div "Marked ineligible by fy@recidiviz.org on September 30, 2025. Derrick Jacques ma…" at bounding box center [1326, 450] width 352 height 92
click at [1127, 416] on div "Marked ineligible by fy@recidiviz.org on September 30, 2025. Derrick Jacques ma…" at bounding box center [1325, 436] width 326 height 40
click at [1057, 334] on div "Eligible Now 1 Pending 10 Marked Ineligible 2" at bounding box center [757, 327] width 1477 height 36
click at [346, 323] on div "Marked Ineligible 2" at bounding box center [340, 326] width 140 height 35
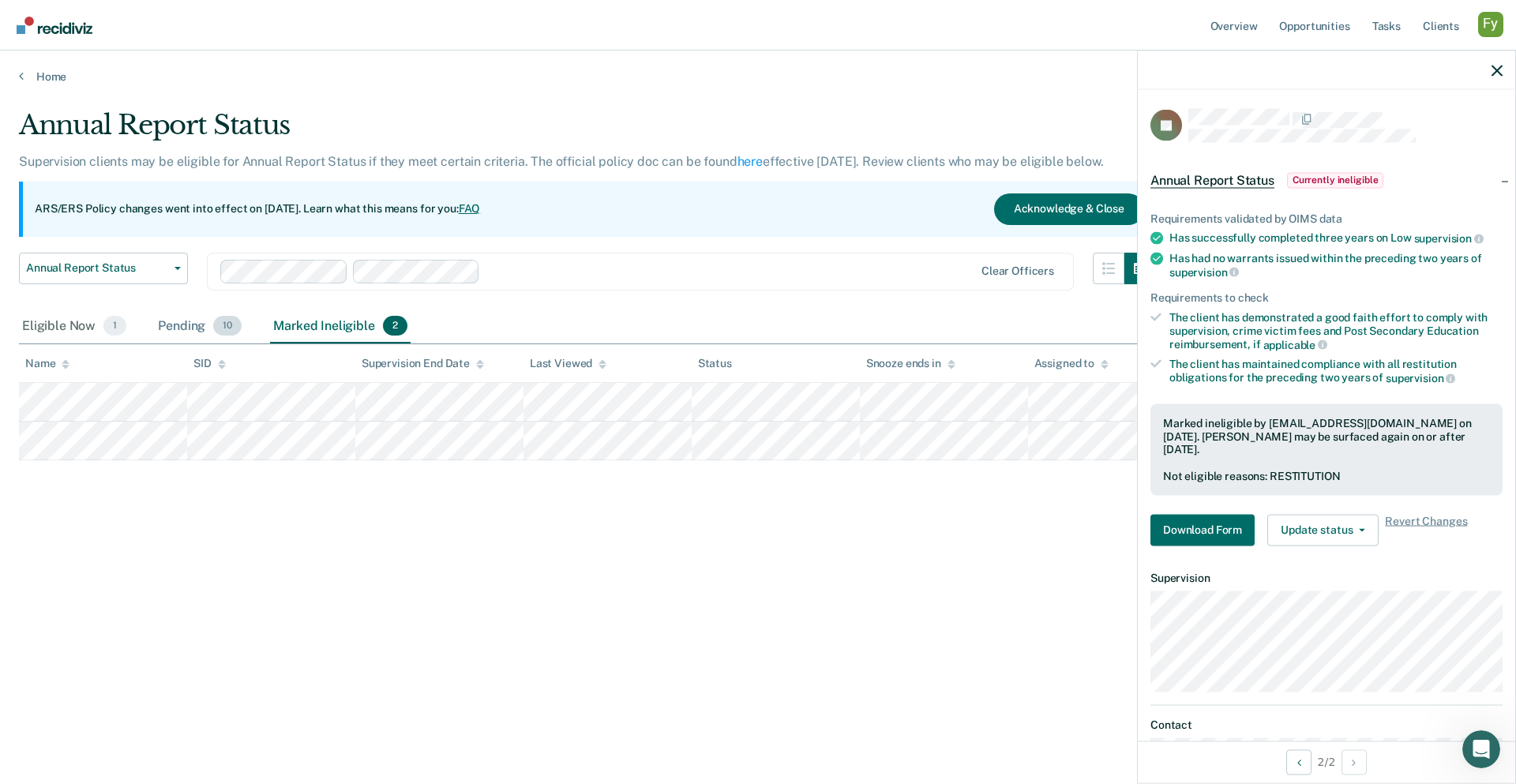
click at [190, 332] on div "Pending 10" at bounding box center [200, 326] width 90 height 35
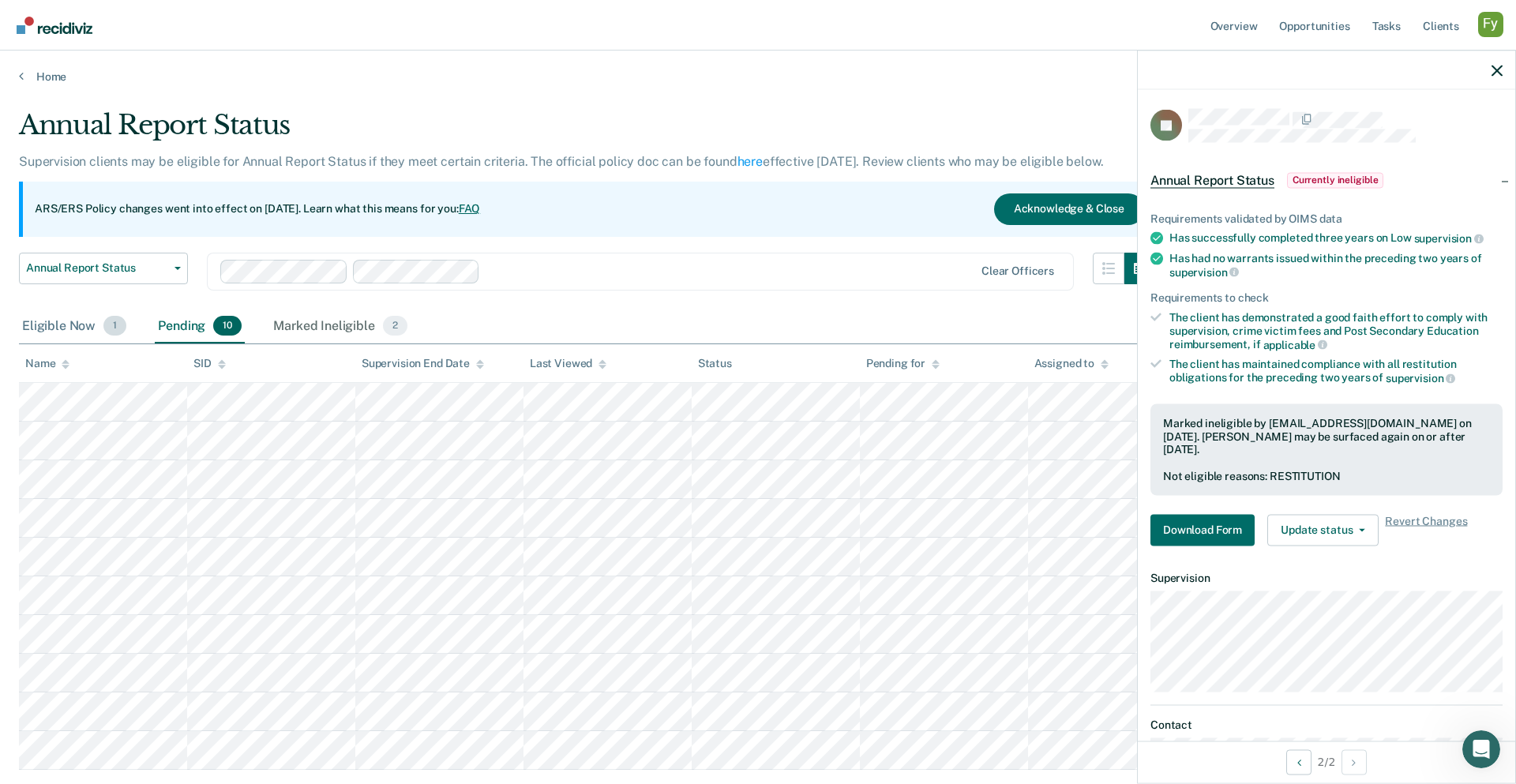
click at [83, 325] on div "Eligible Now 1" at bounding box center [74, 326] width 111 height 35
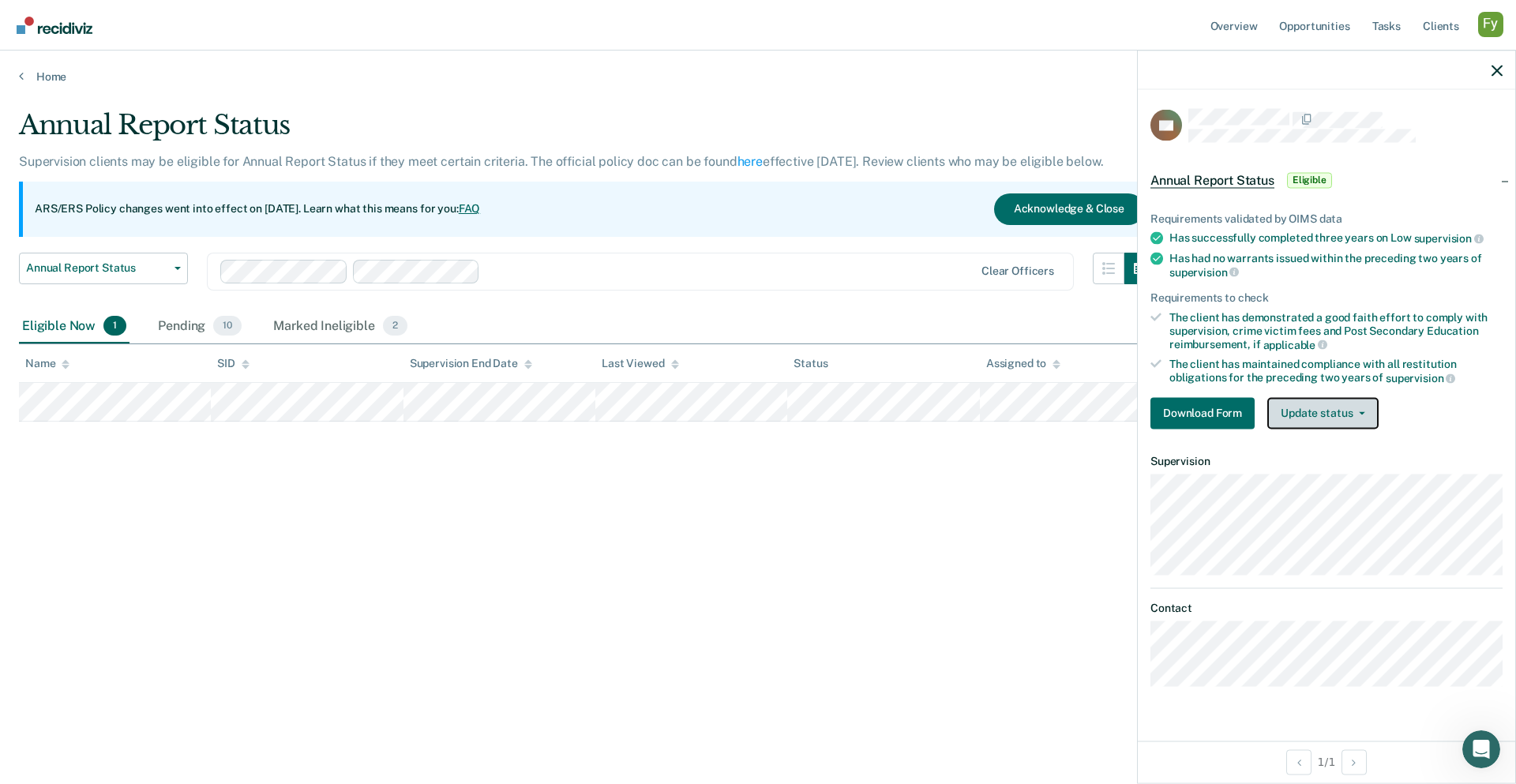
click at [1127, 397] on button "Update status" at bounding box center [1323, 413] width 111 height 31
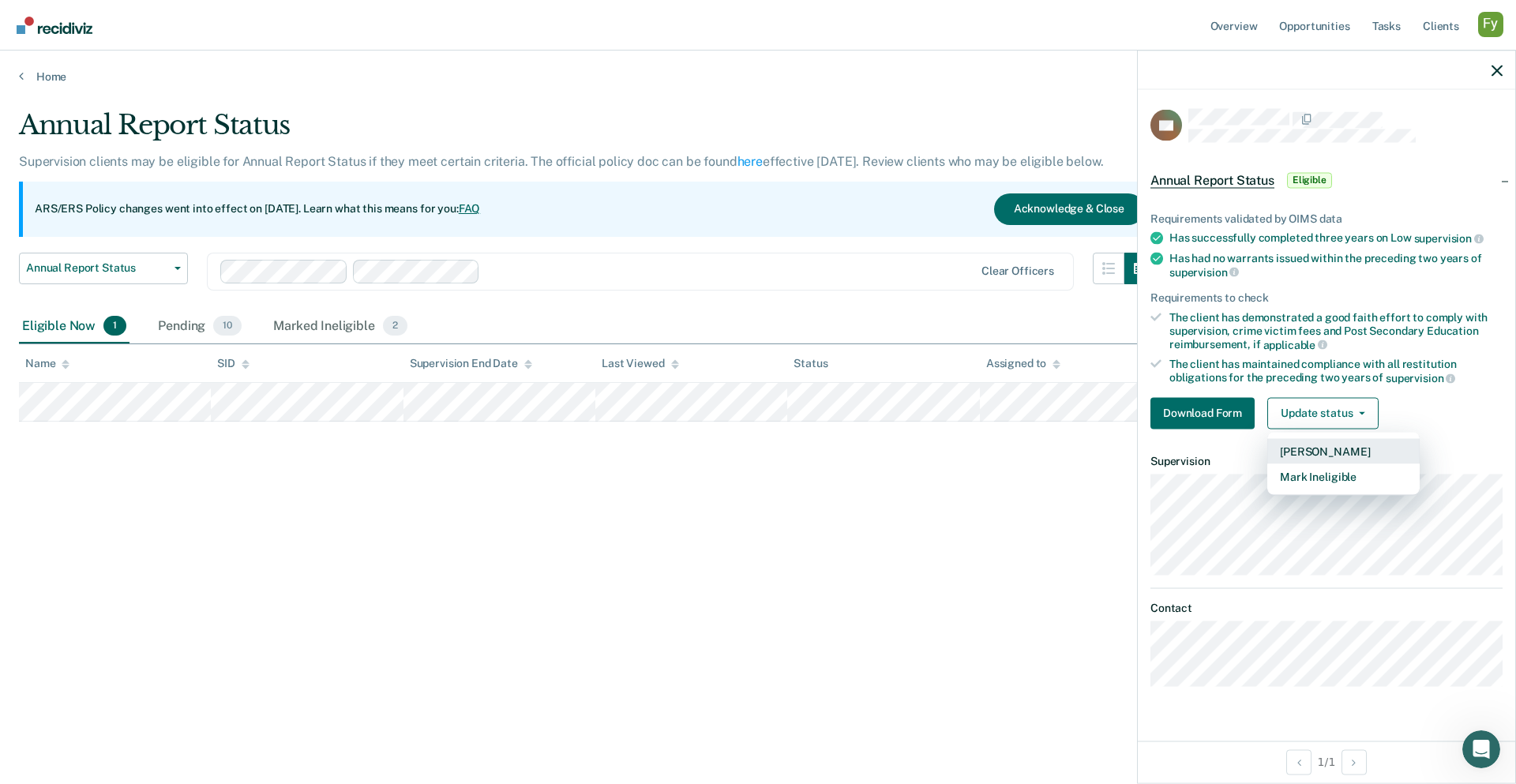
click at [1127, 450] on button "Mark Pending" at bounding box center [1342, 450] width 152 height 25
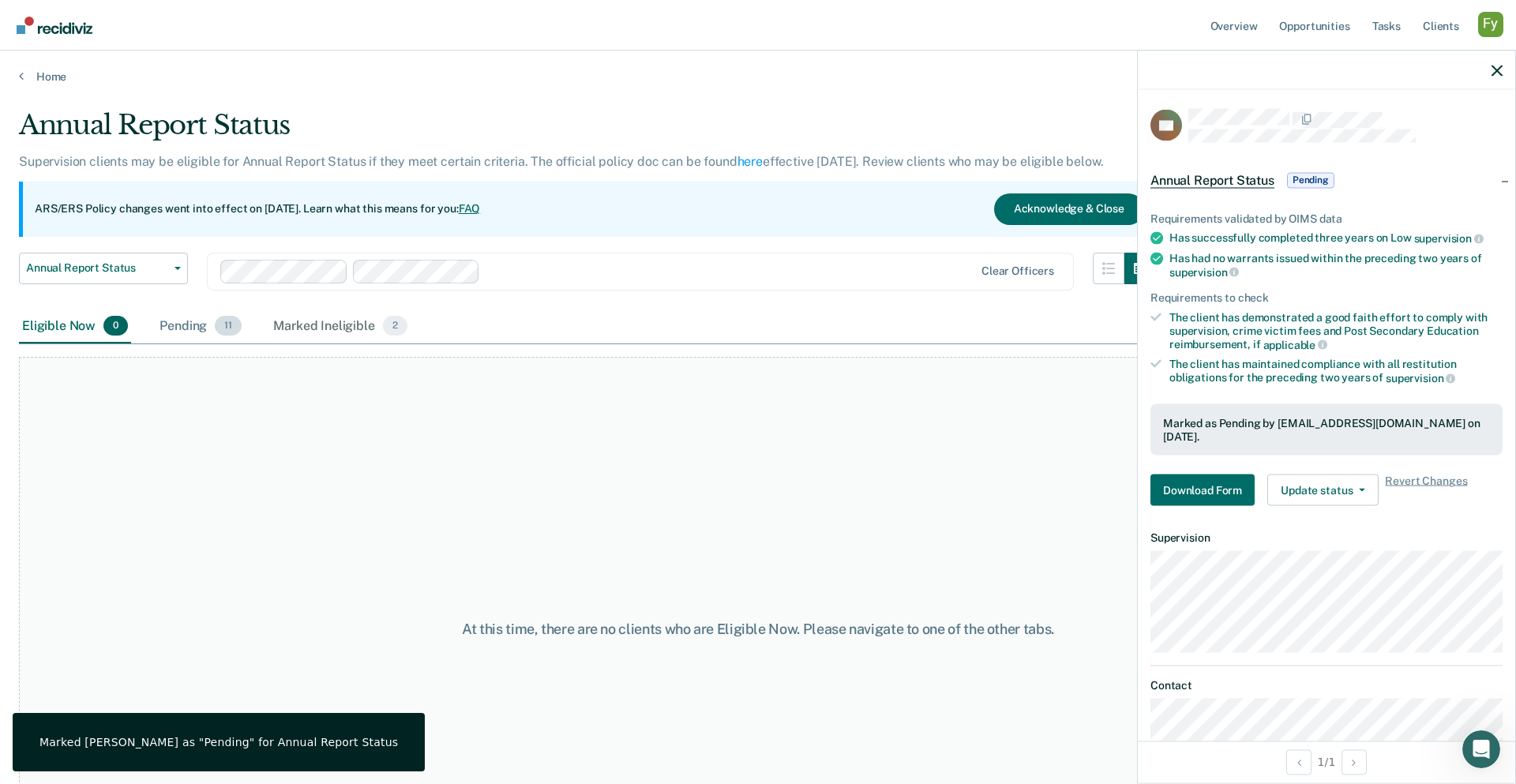
click at [183, 319] on div "Pending 11" at bounding box center [201, 326] width 88 height 35
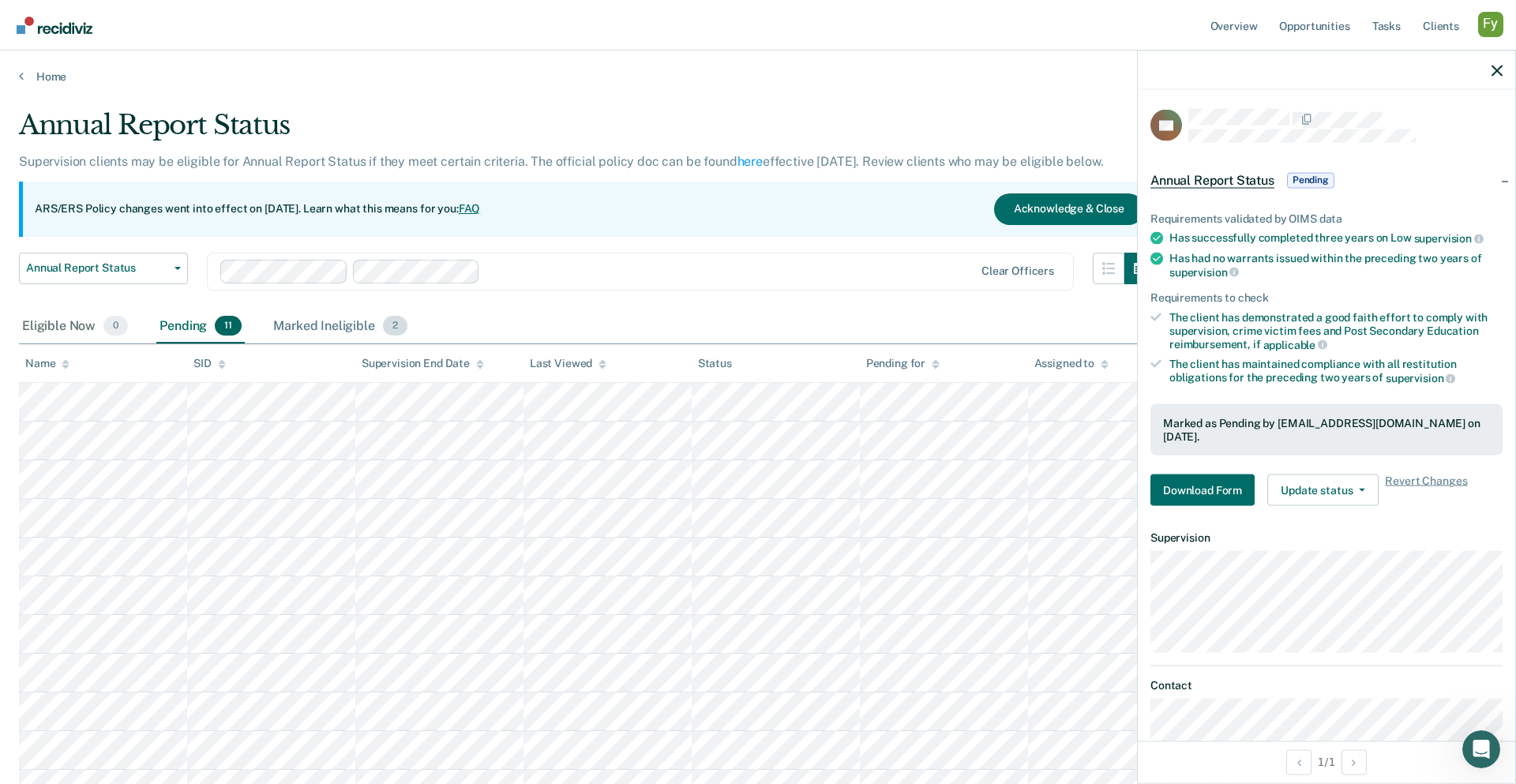
click at [323, 326] on div "Marked Ineligible 2" at bounding box center [340, 326] width 140 height 35
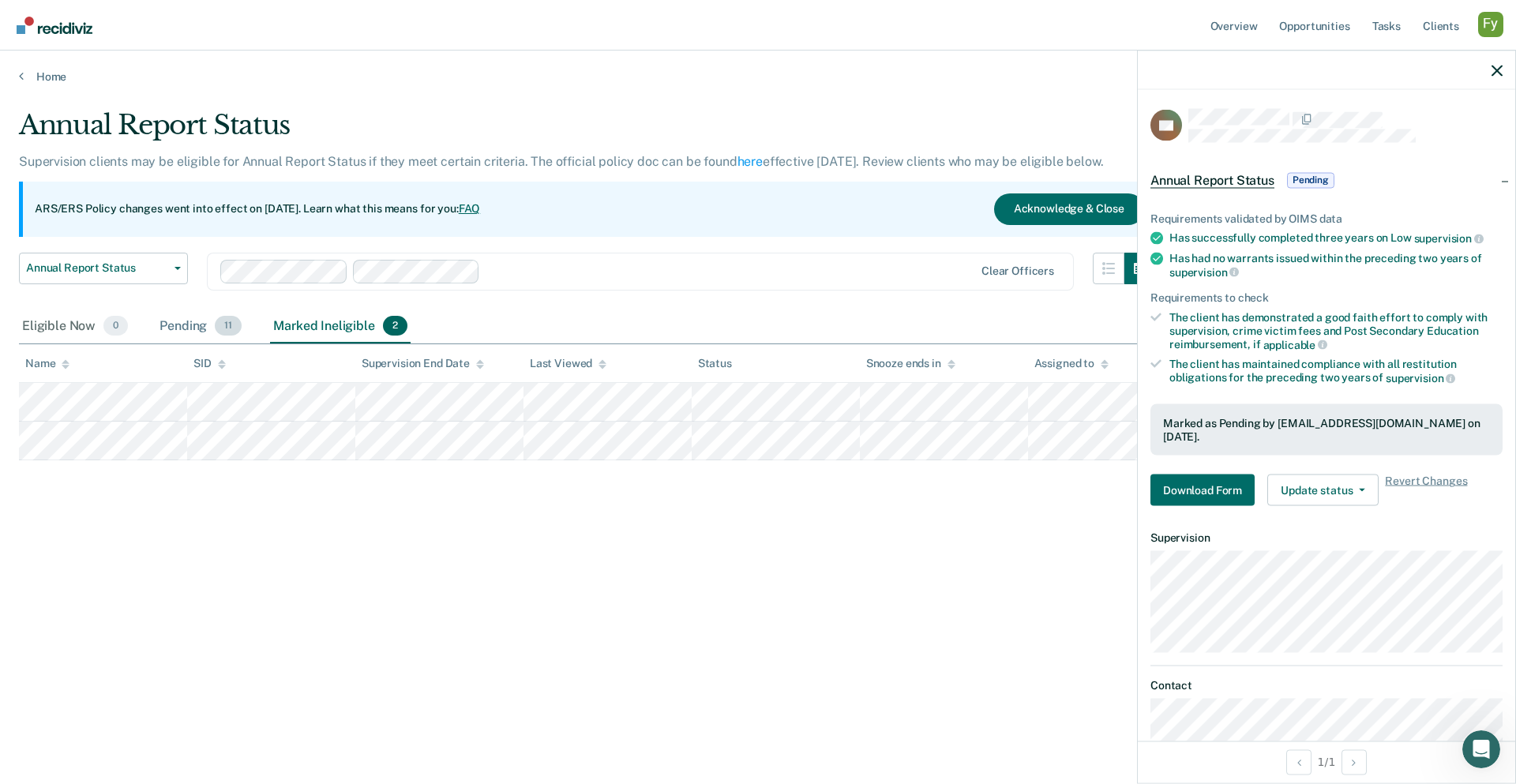
click at [197, 320] on div "Pending 11" at bounding box center [201, 326] width 88 height 35
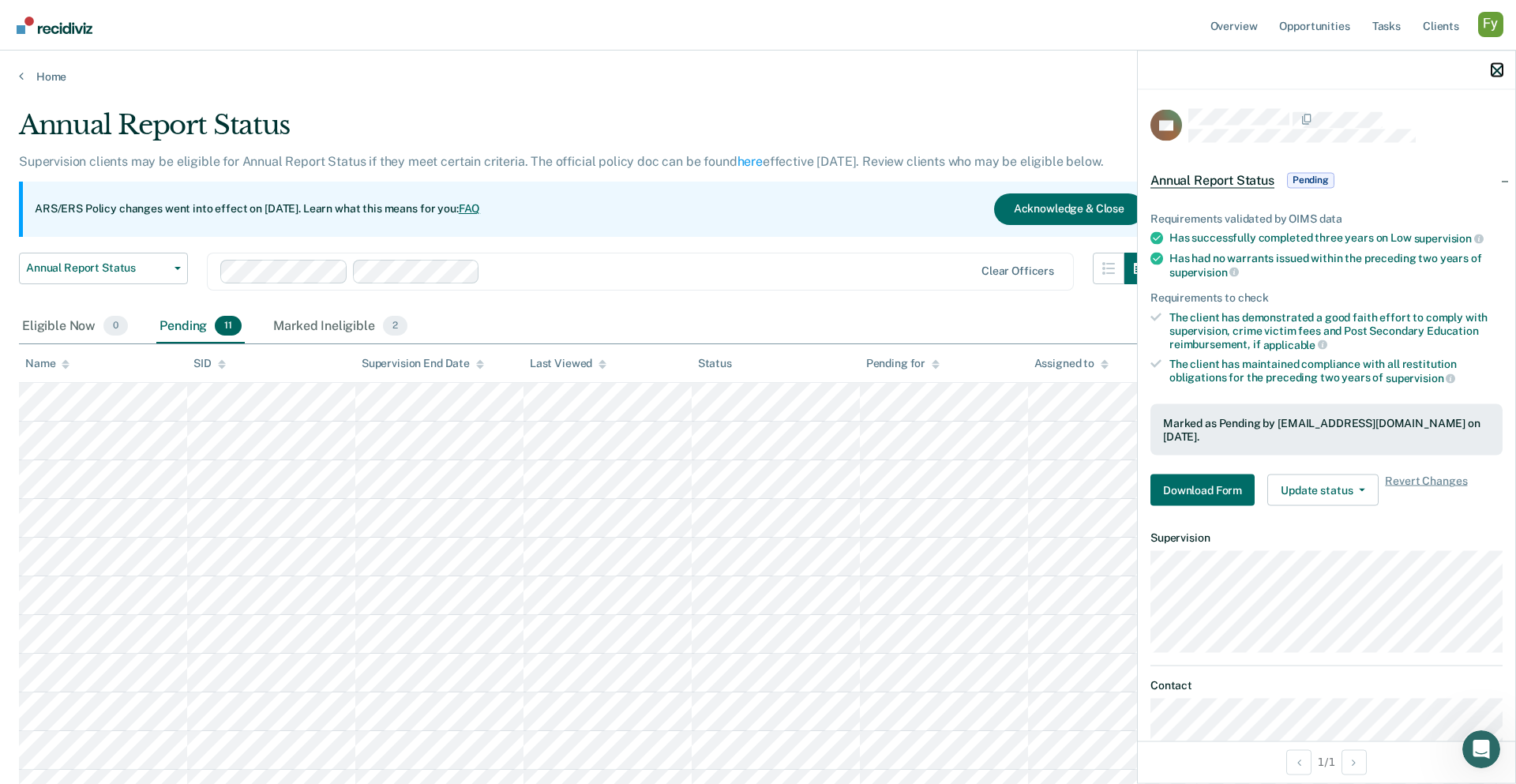
click at [1127, 67] on icon "button" at bounding box center [1496, 70] width 11 height 11
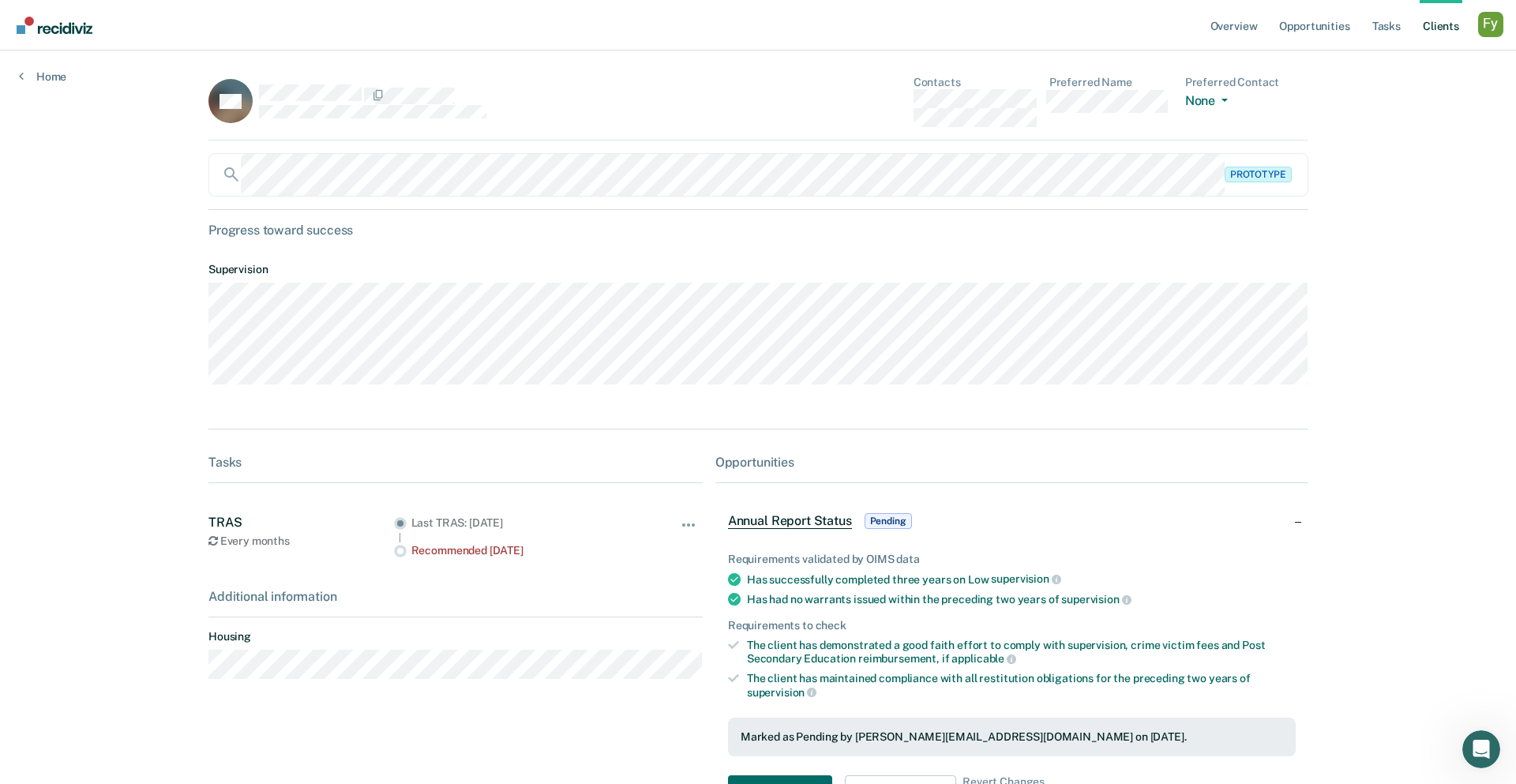
click at [1127, 24] on div "Profile dropdown button" at bounding box center [1490, 24] width 25 height 25
click at [1127, 87] on link "How it works" at bounding box center [1426, 84] width 127 height 13
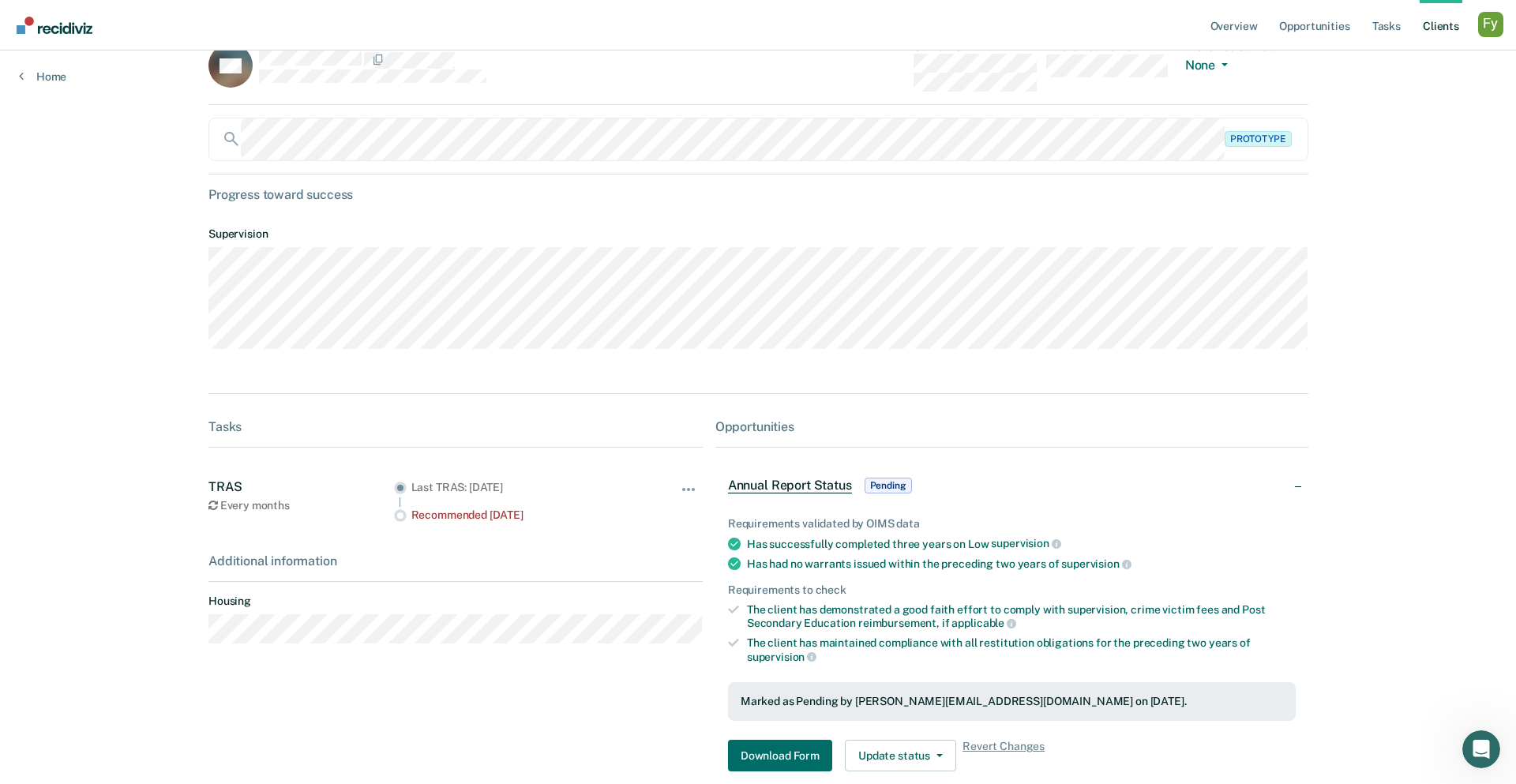
scroll to position [31, 0]
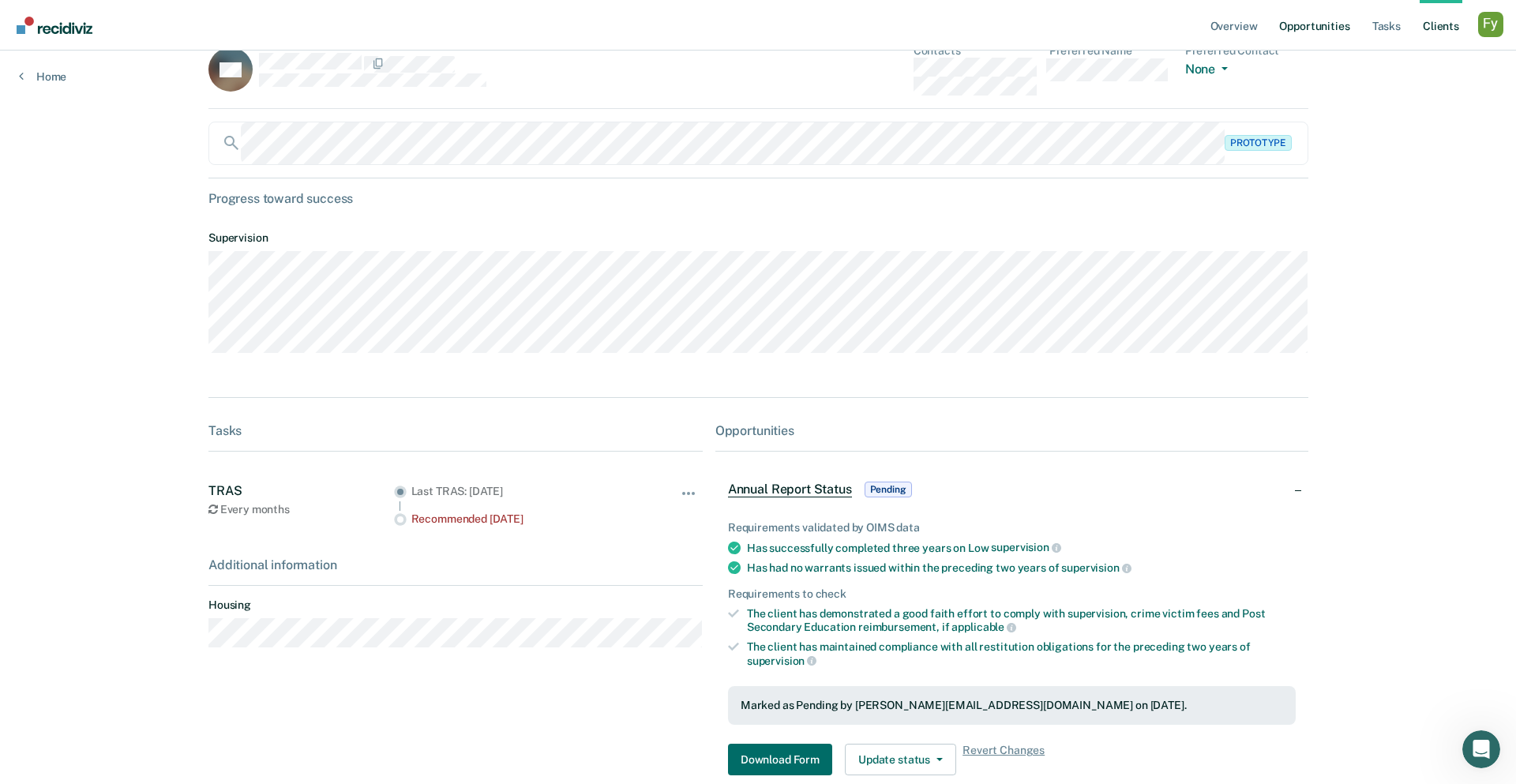
click at [1127, 20] on link "Opportunities" at bounding box center [1314, 25] width 76 height 50
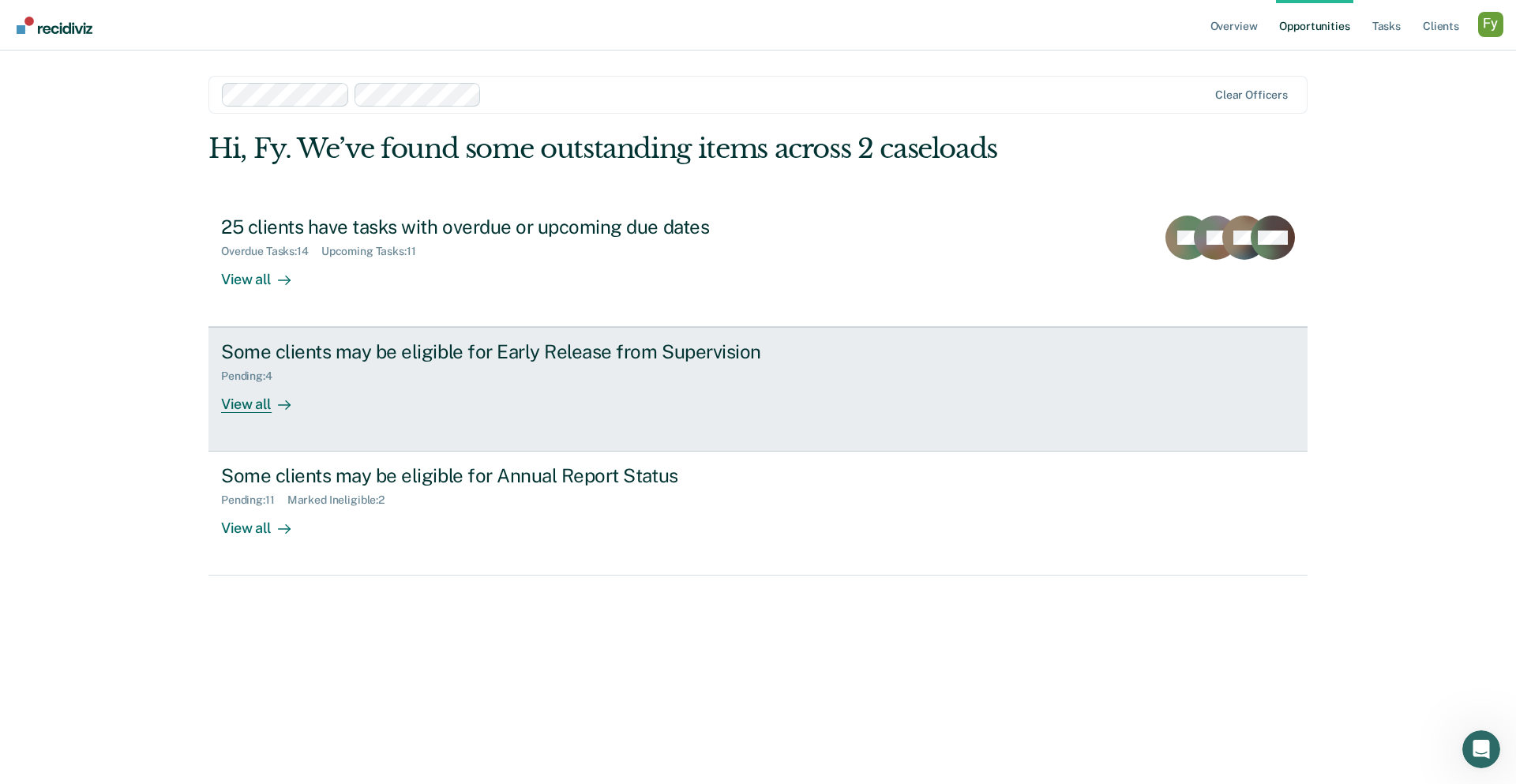
click at [736, 356] on div "Some clients may be eligible for Early Release from Supervision" at bounding box center [498, 351] width 554 height 22
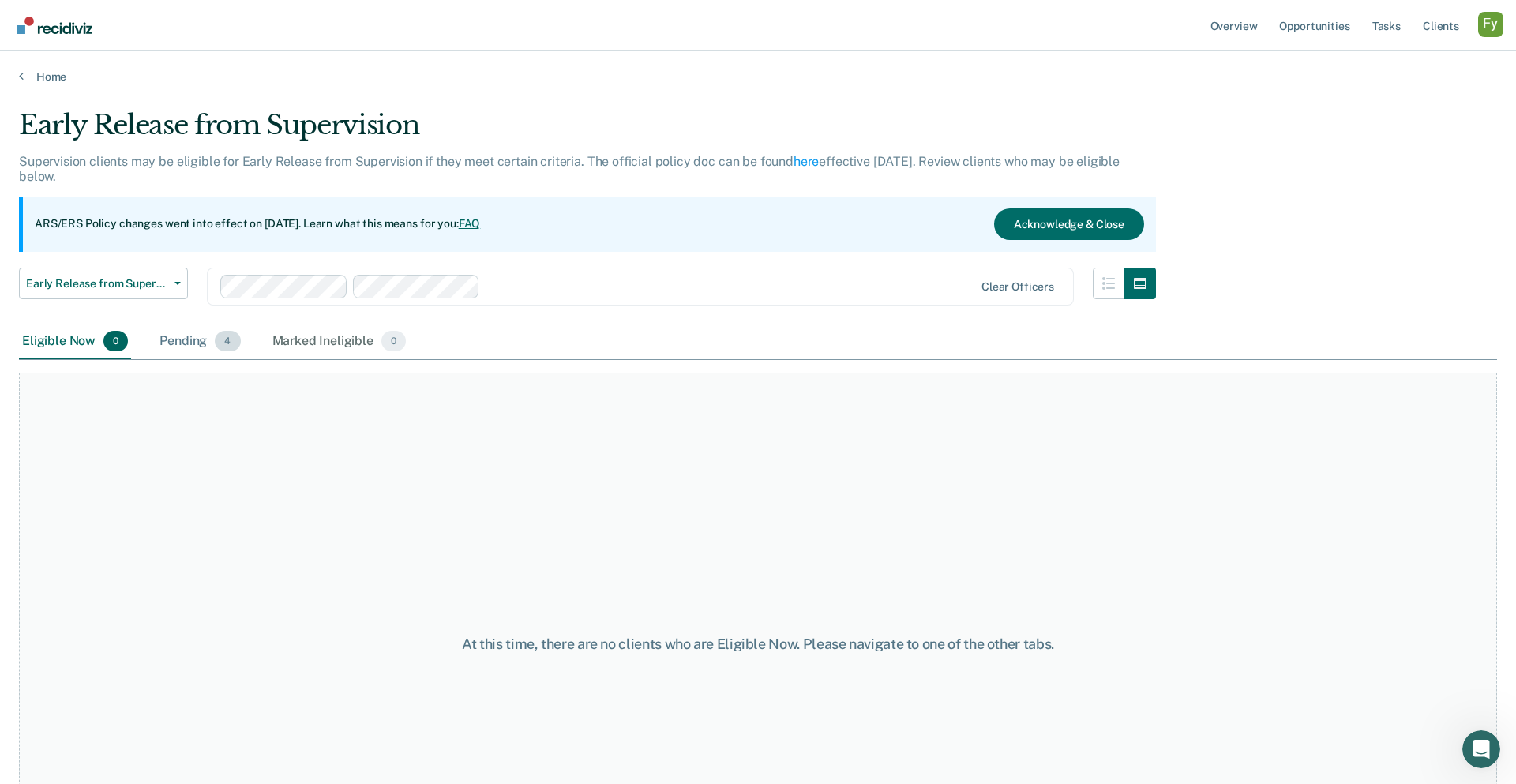
click at [195, 336] on div "Pending 4" at bounding box center [200, 342] width 87 height 35
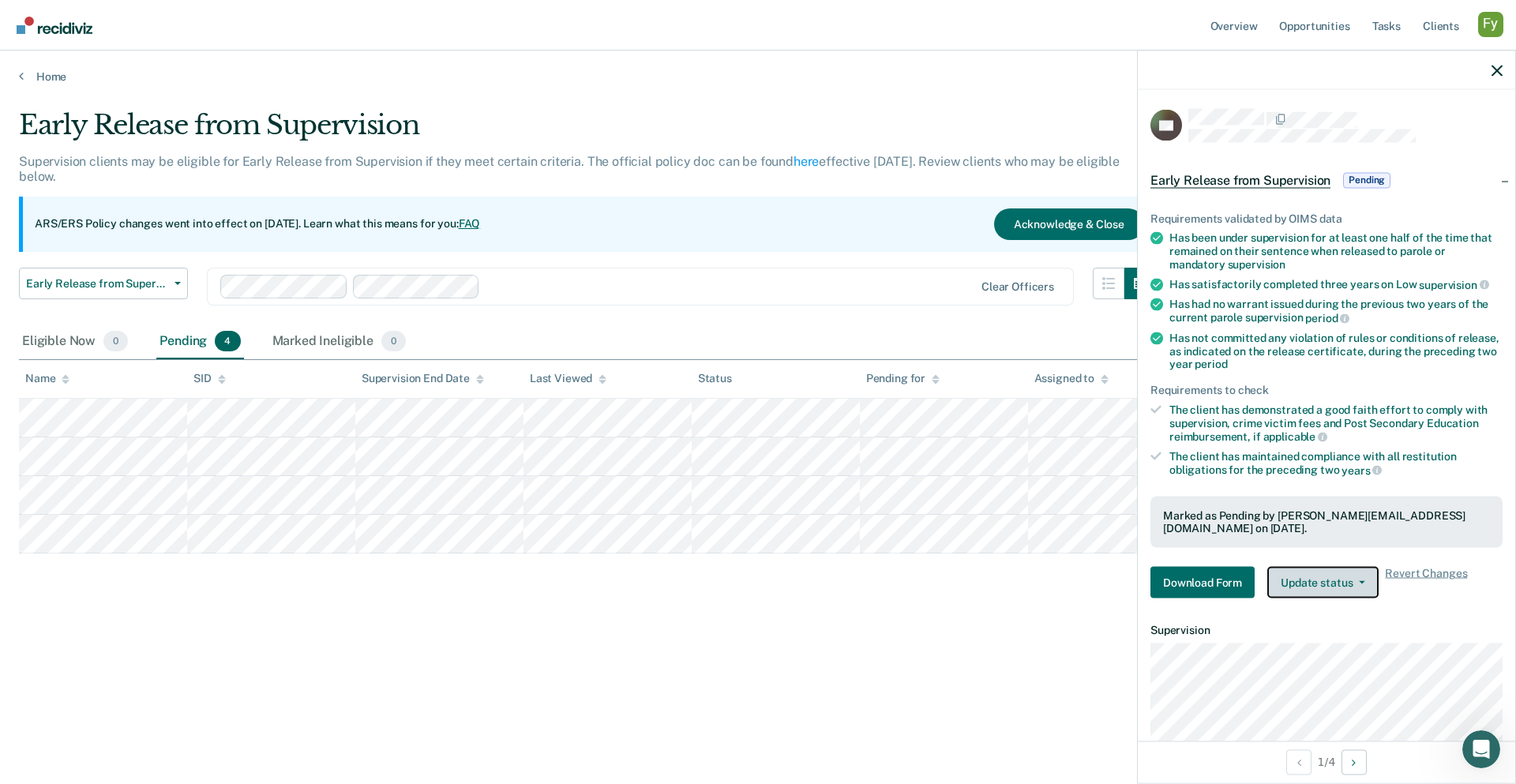
click at [1127, 578] on button "Update status" at bounding box center [1323, 582] width 111 height 31
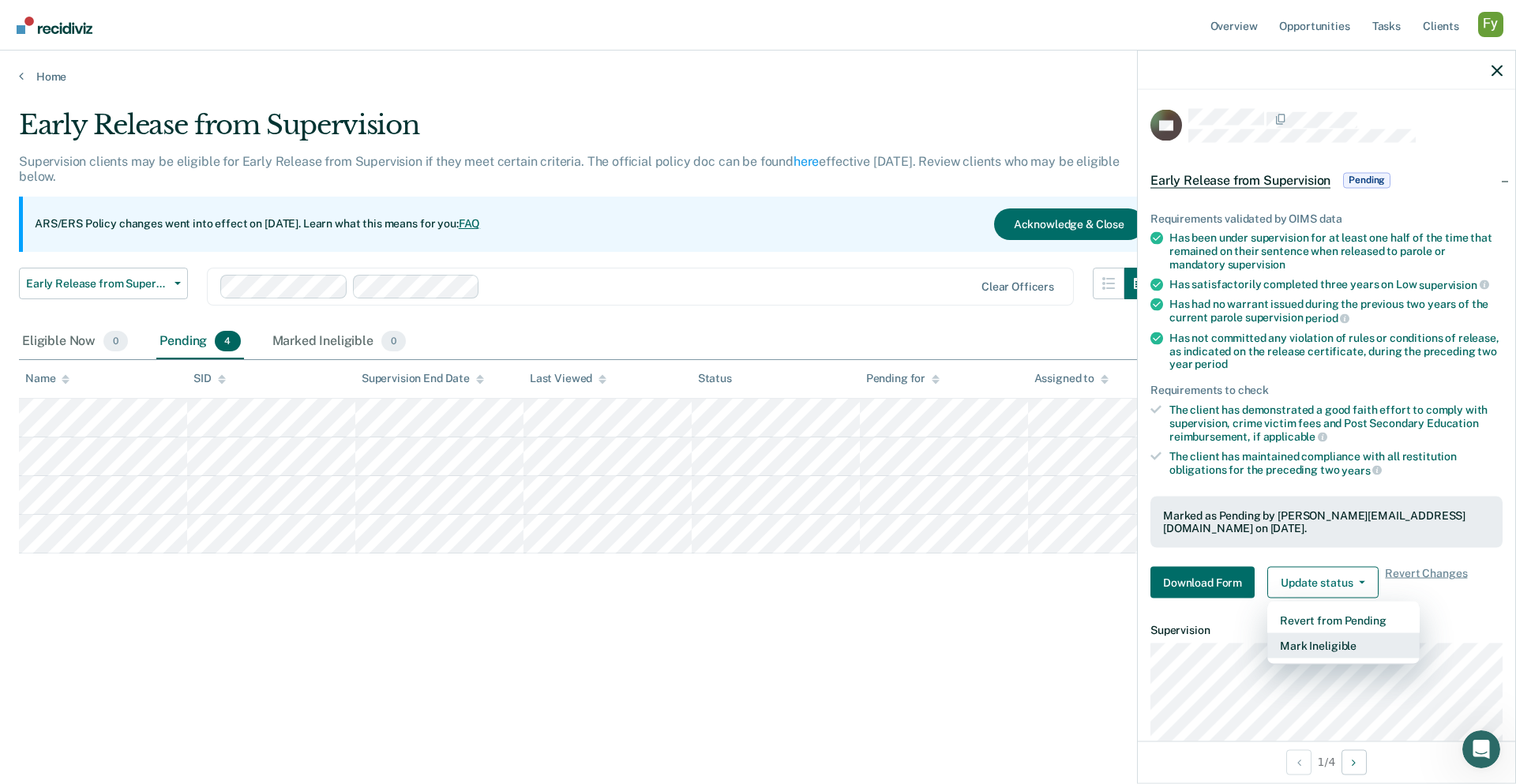
click at [1127, 598] on button "Mark Ineligible" at bounding box center [1342, 646] width 152 height 25
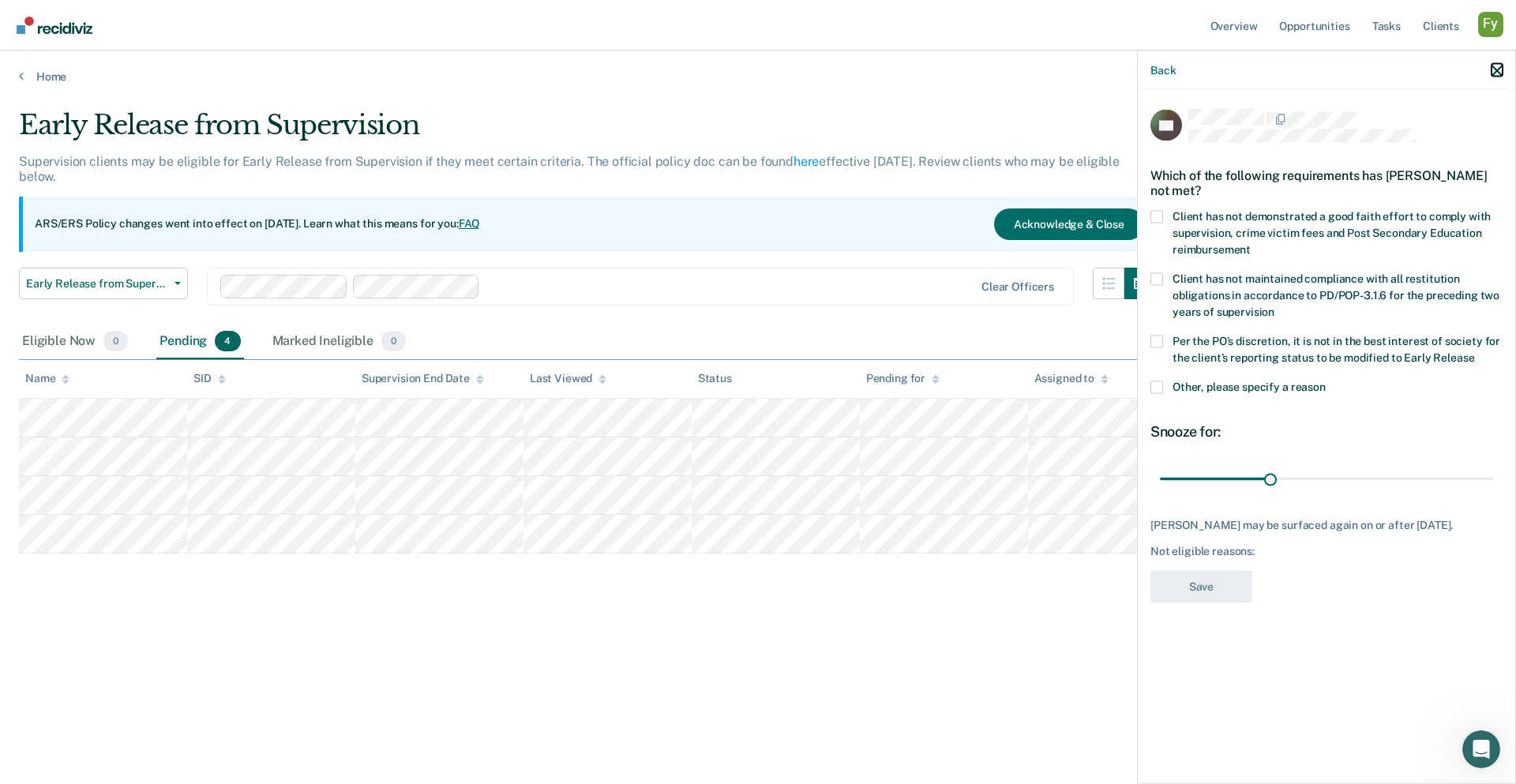
click at [1127, 69] on icon "button" at bounding box center [1496, 70] width 11 height 11
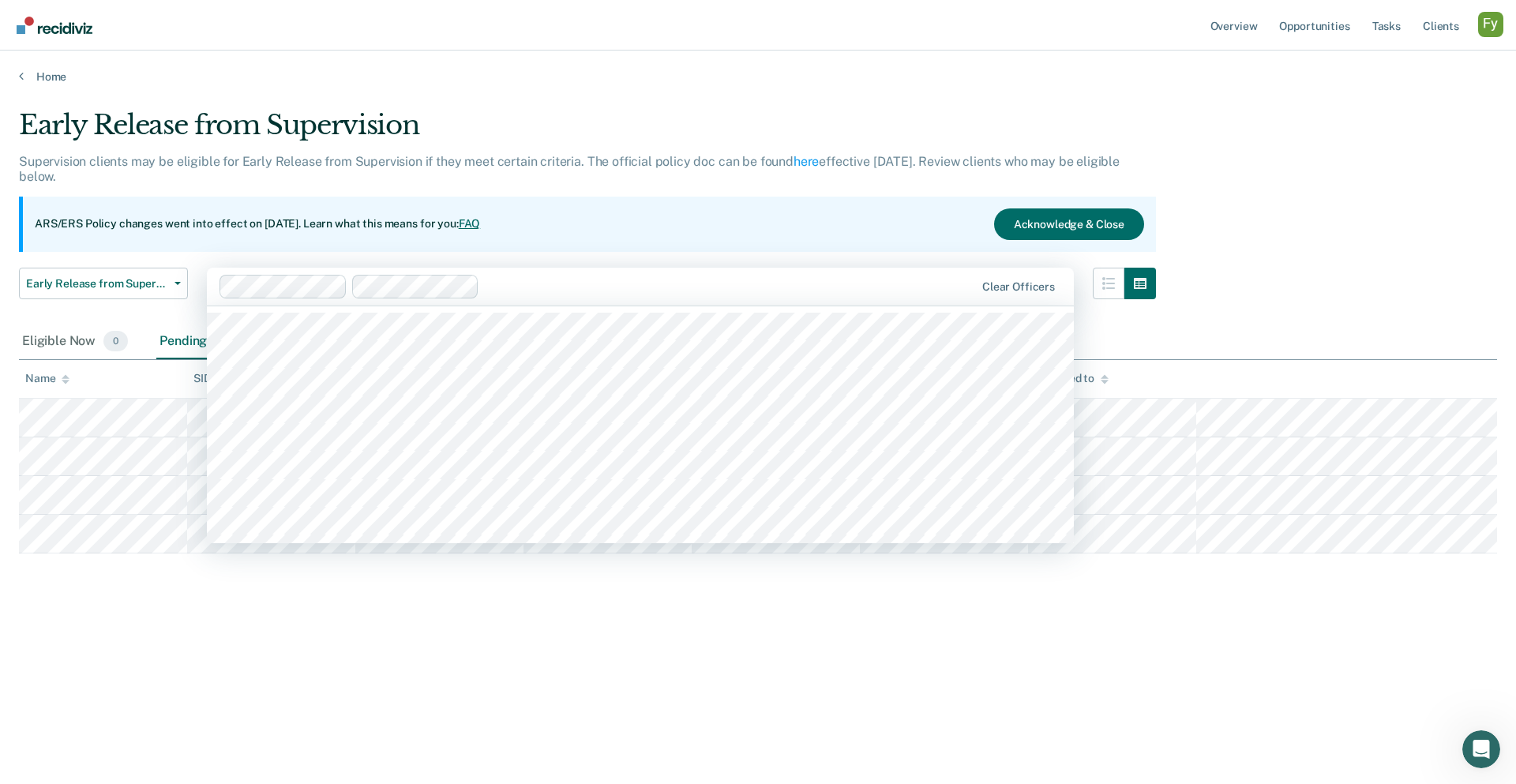
click at [499, 288] on div at bounding box center [729, 286] width 488 height 18
click at [628, 283] on div at bounding box center [780, 286] width 387 height 18
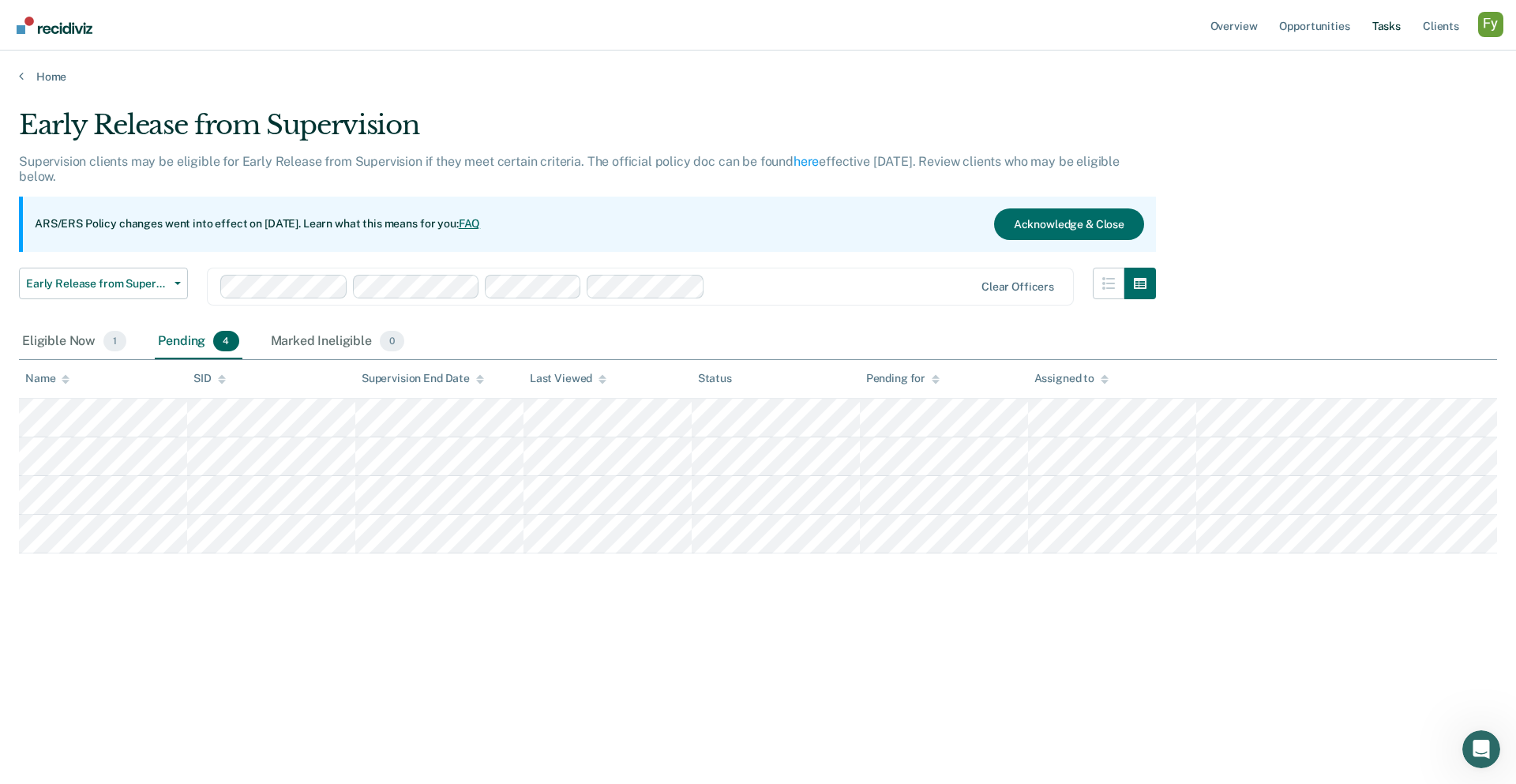
click at [1127, 30] on link "Tasks" at bounding box center [1386, 25] width 35 height 50
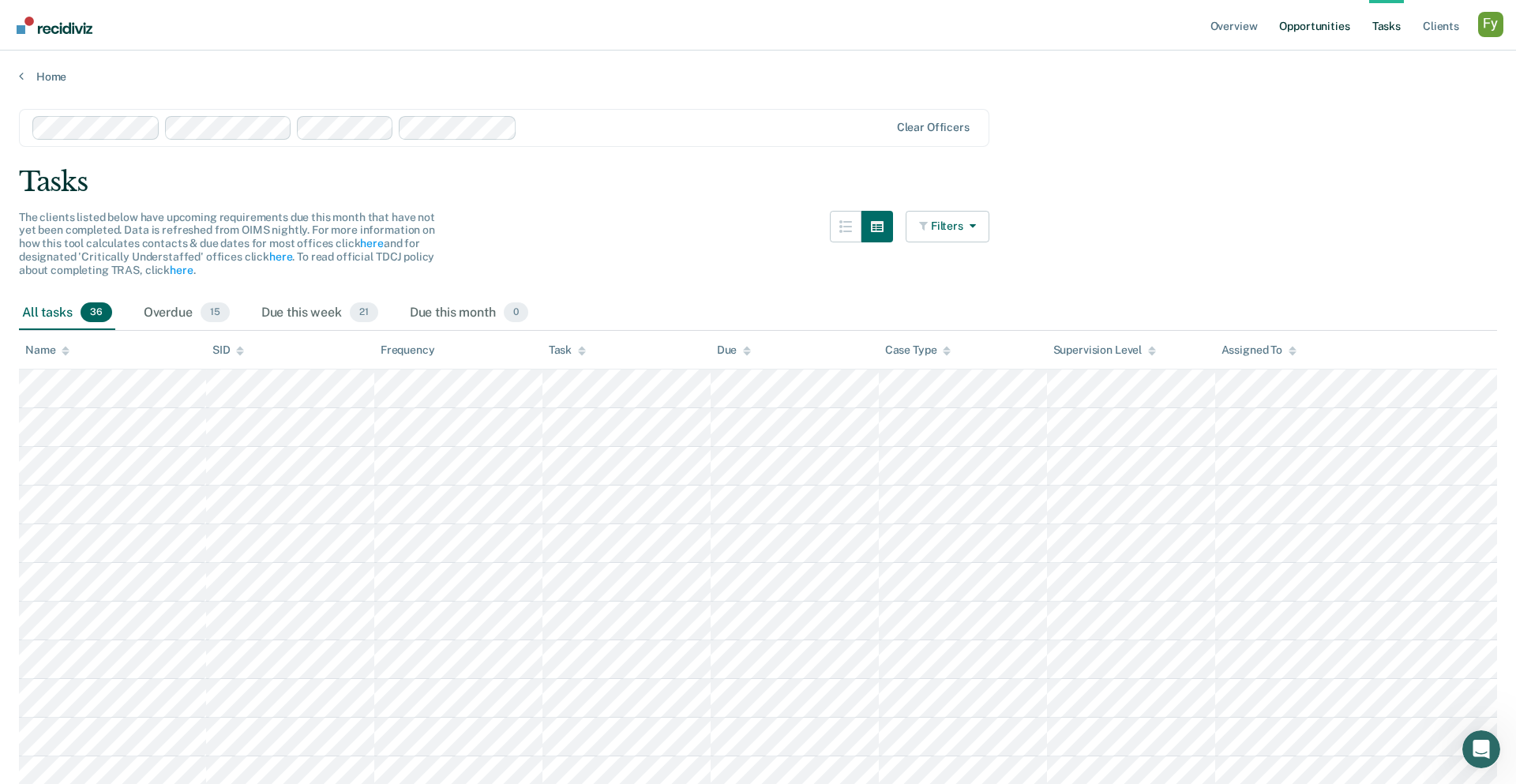
click at [1127, 22] on link "Opportunities" at bounding box center [1314, 25] width 76 height 50
